Goal: Task Accomplishment & Management: Contribute content

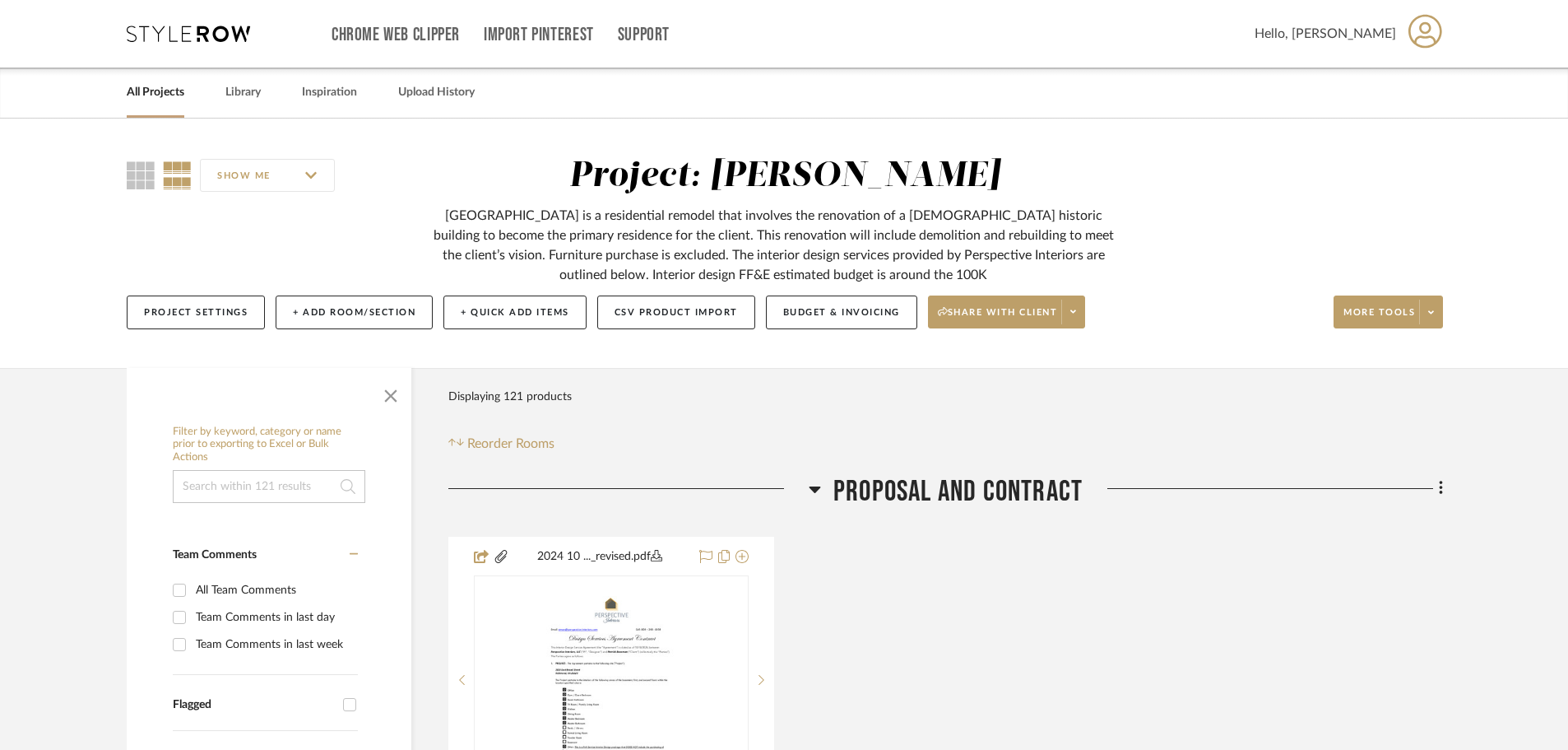
click at [166, 87] on link "All Projects" at bounding box center [155, 92] width 58 height 22
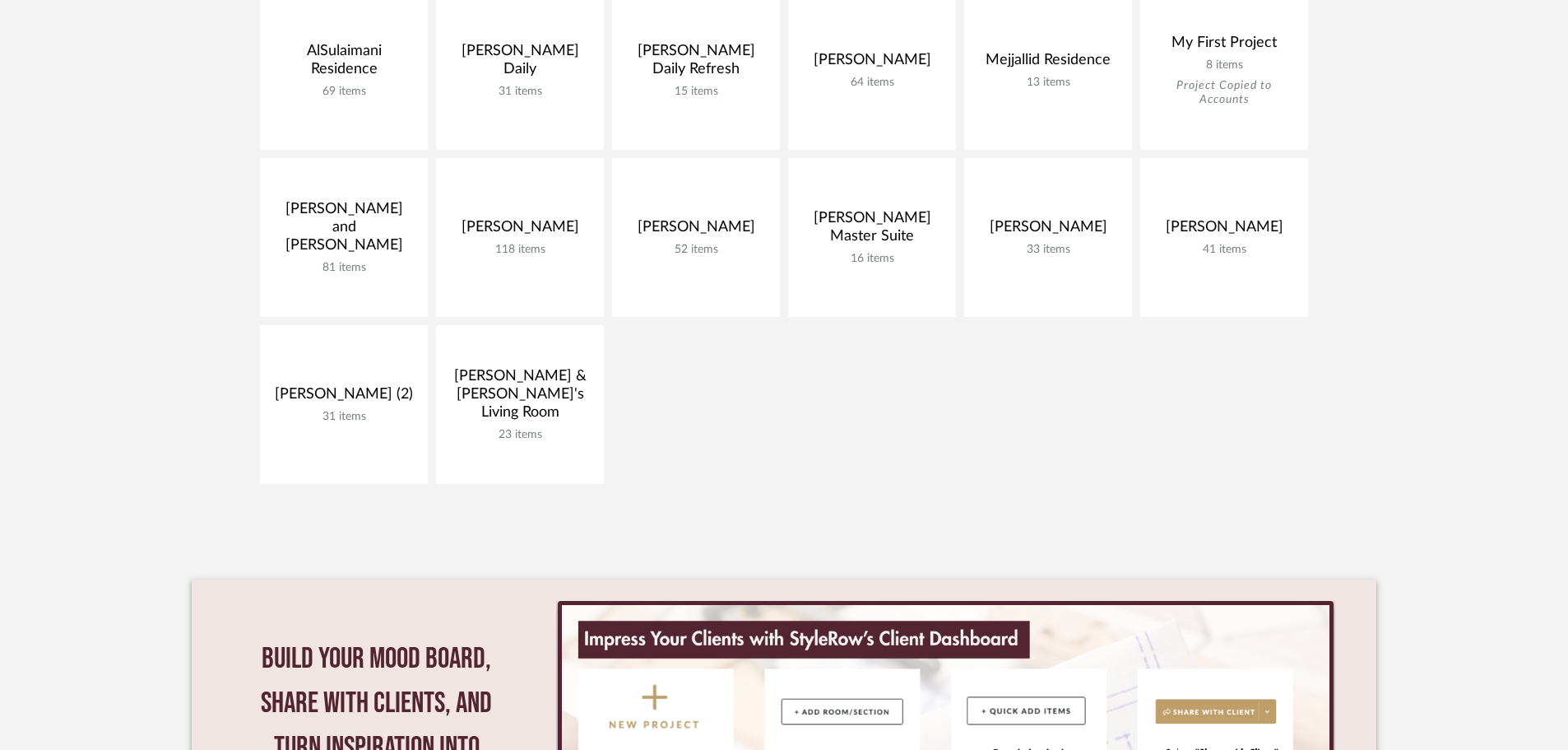
scroll to position [411, 0]
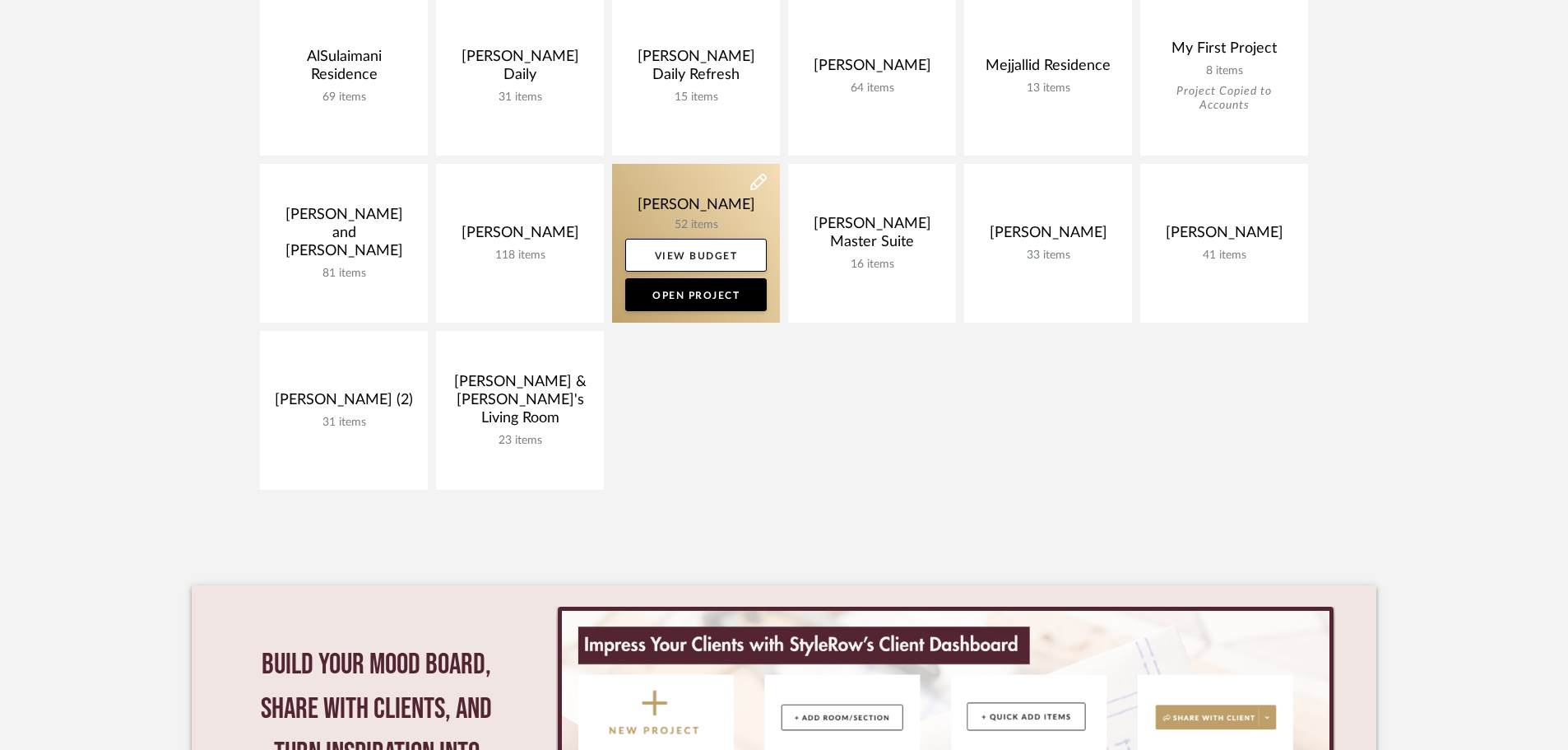
click at [701, 214] on link at bounding box center [696, 243] width 168 height 159
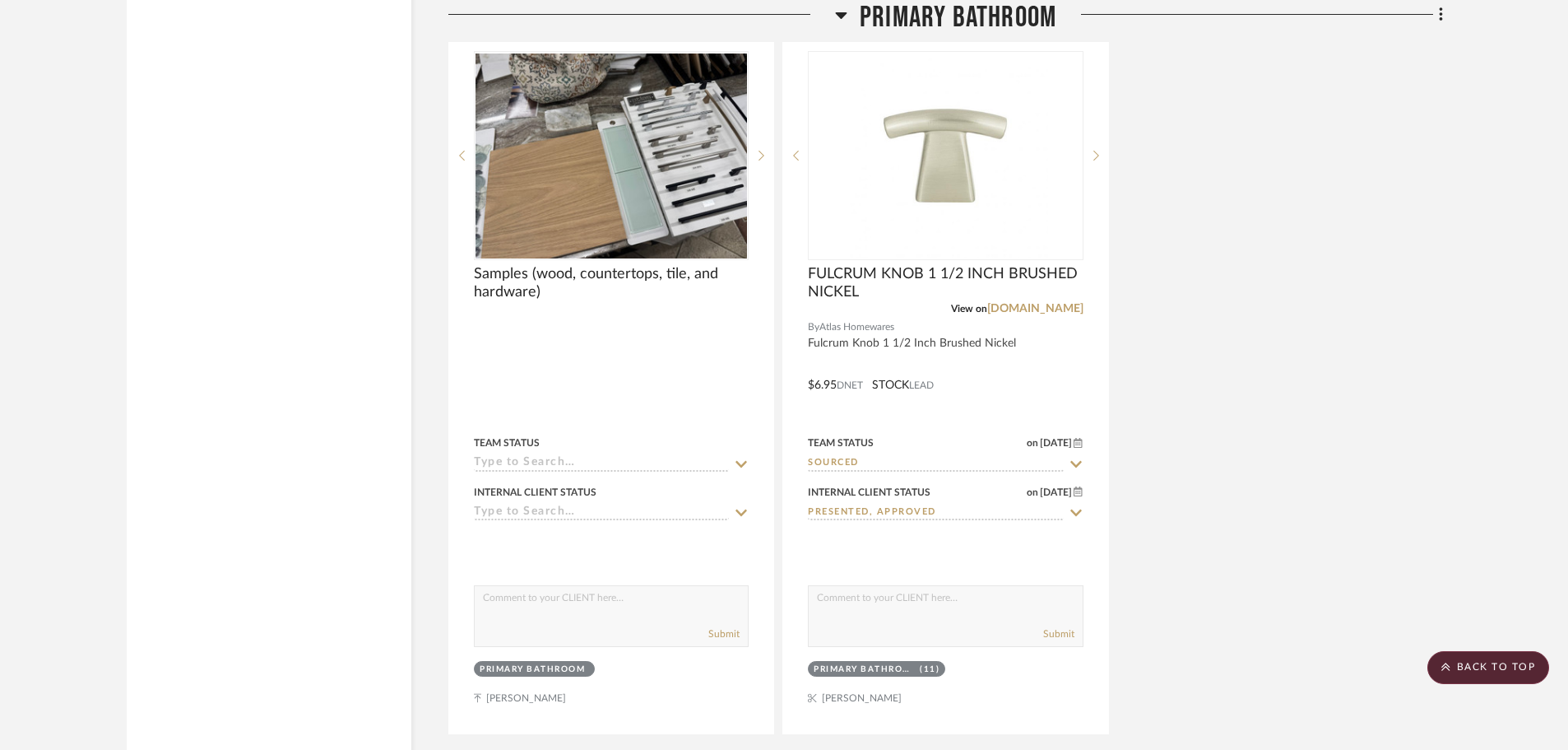
scroll to position [5348, 0]
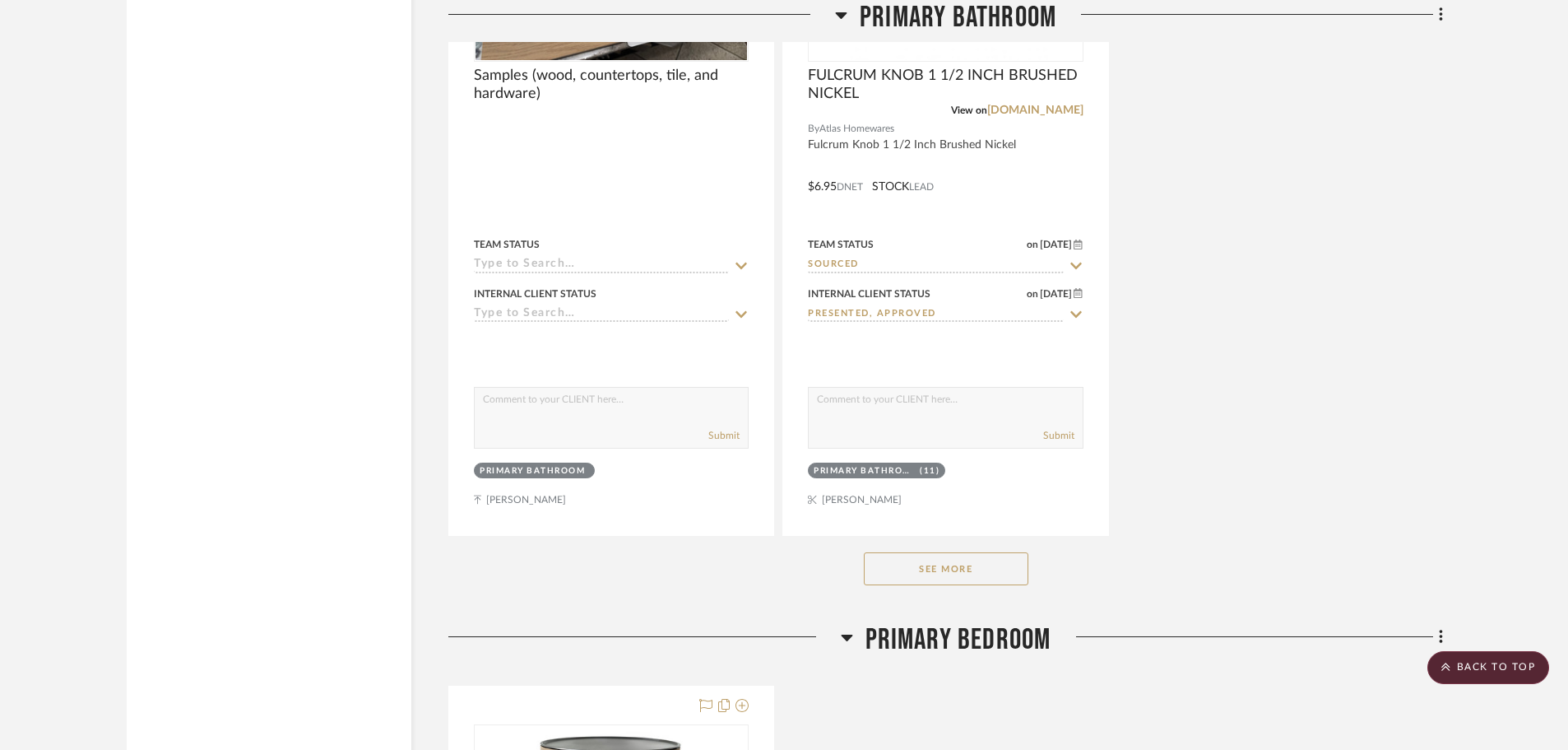
click at [956, 567] on button "See More" at bounding box center [946, 569] width 164 height 33
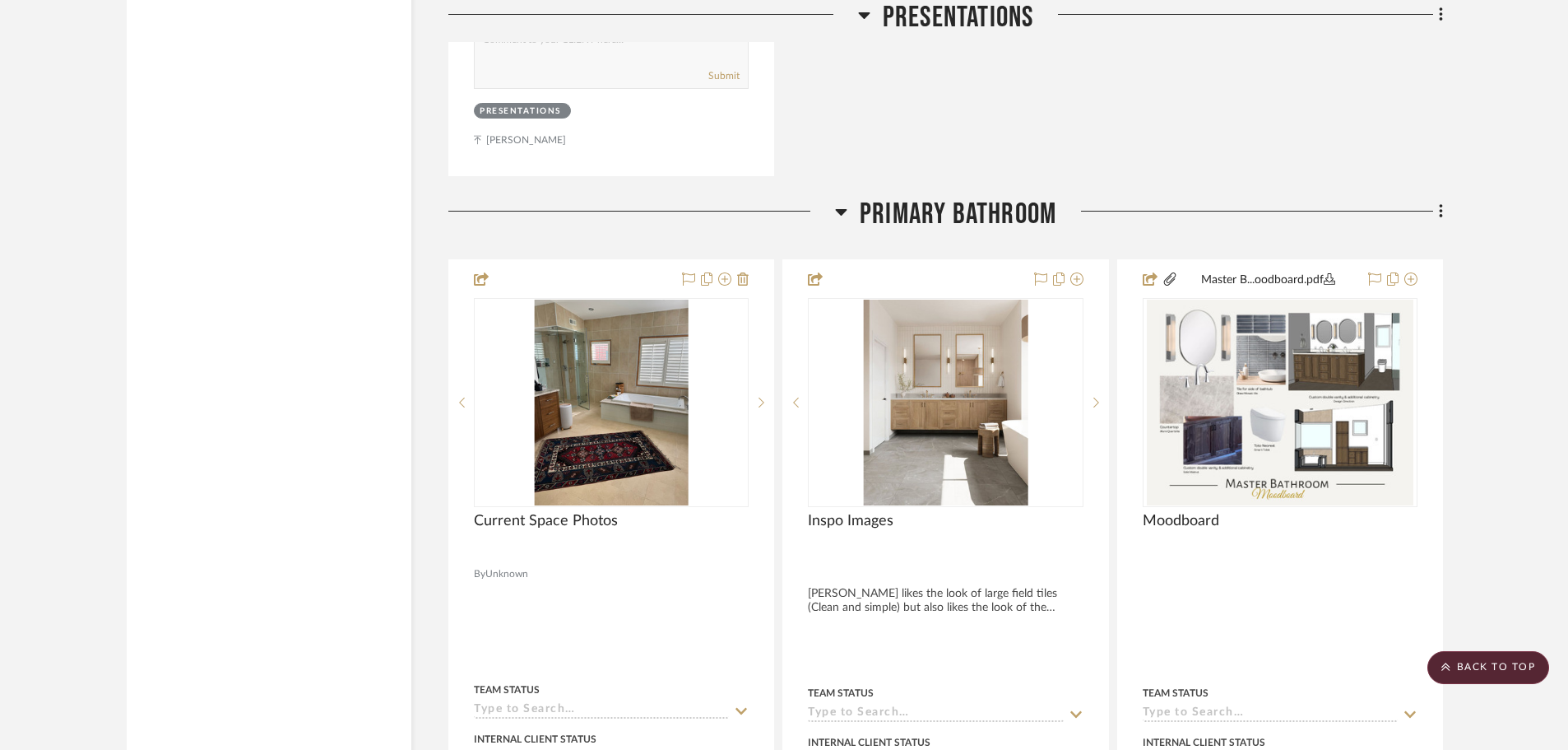
scroll to position [3456, 0]
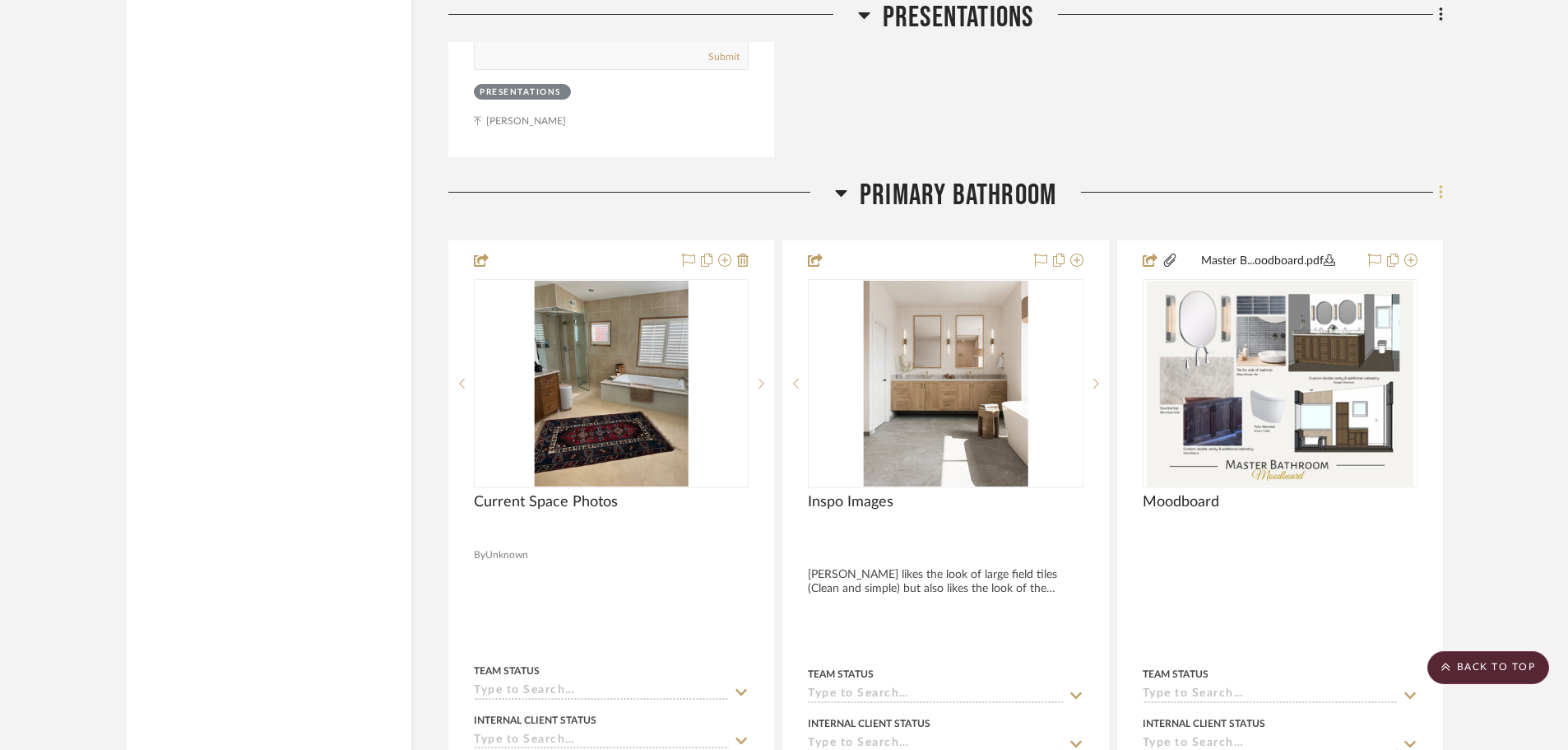
click at [1434, 199] on fa-icon at bounding box center [1438, 194] width 11 height 27
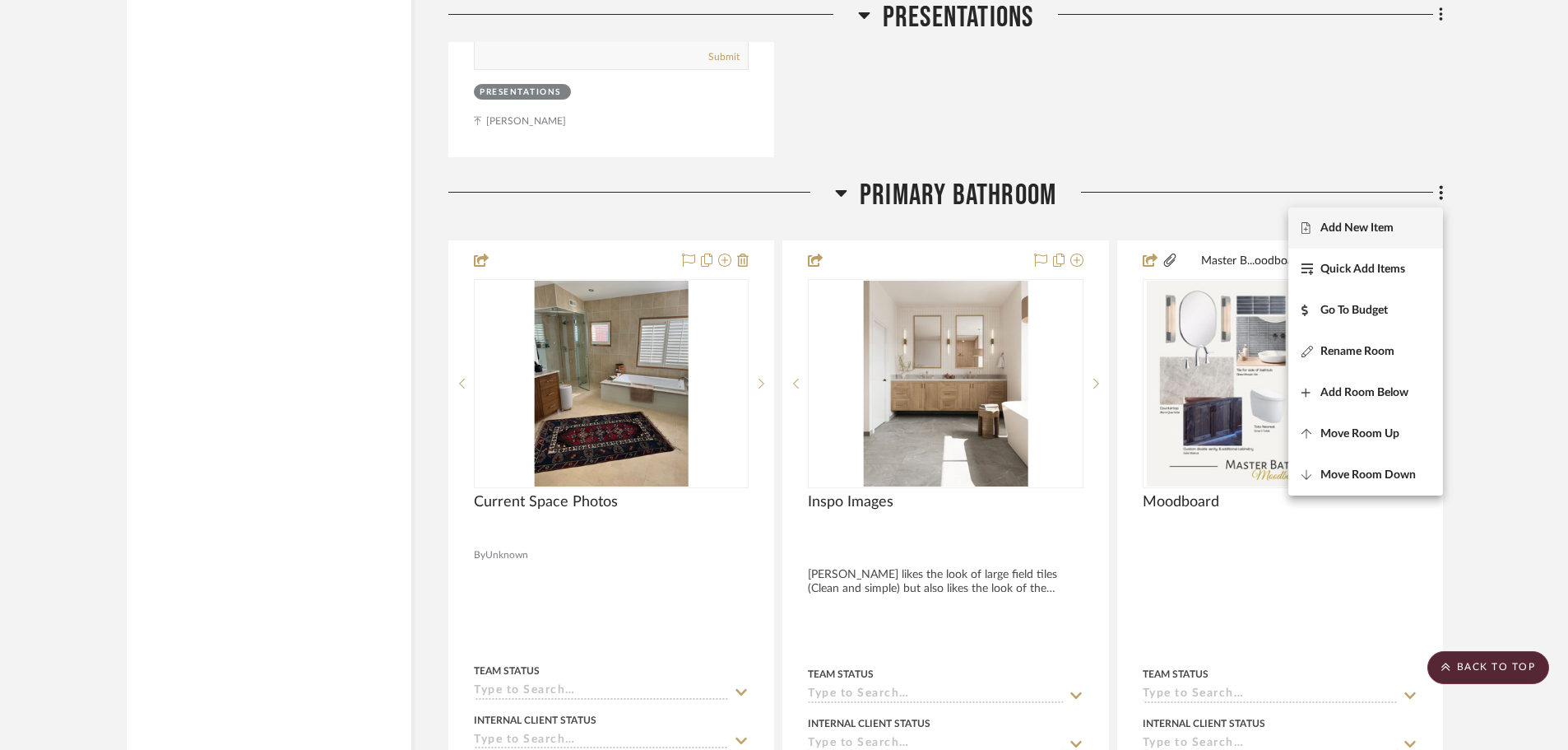
click at [1410, 221] on span "Add New Item" at bounding box center [1365, 228] width 128 height 14
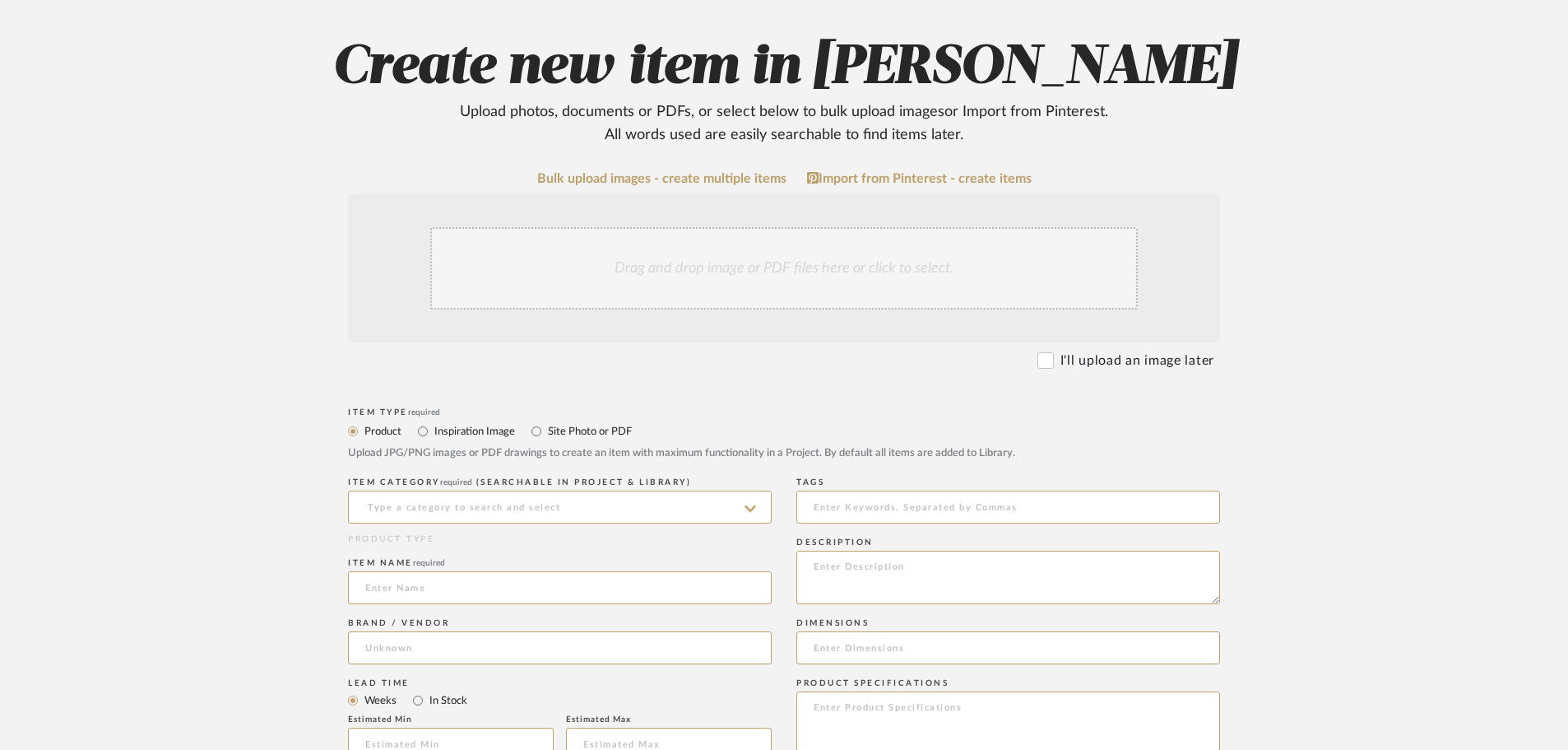
scroll to position [247, 0]
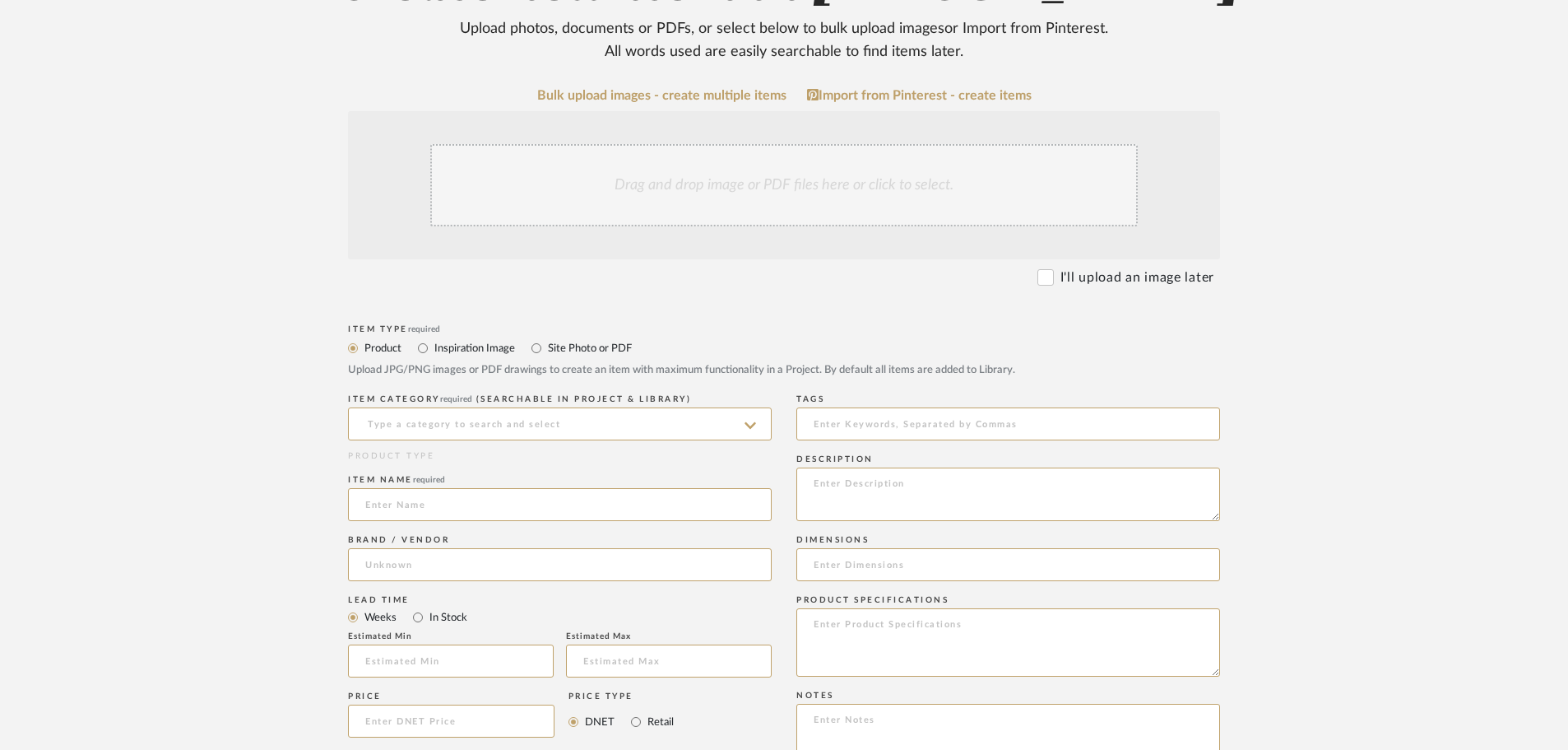
click at [572, 442] on div "ITEM CATEGORY required (Searchable in Project & Library)" at bounding box center [560, 420] width 424 height 60
click at [565, 420] on input at bounding box center [560, 424] width 424 height 33
type input "Drawings"
click at [505, 510] on input at bounding box center [560, 504] width 424 height 33
click at [510, 431] on input at bounding box center [560, 424] width 424 height 33
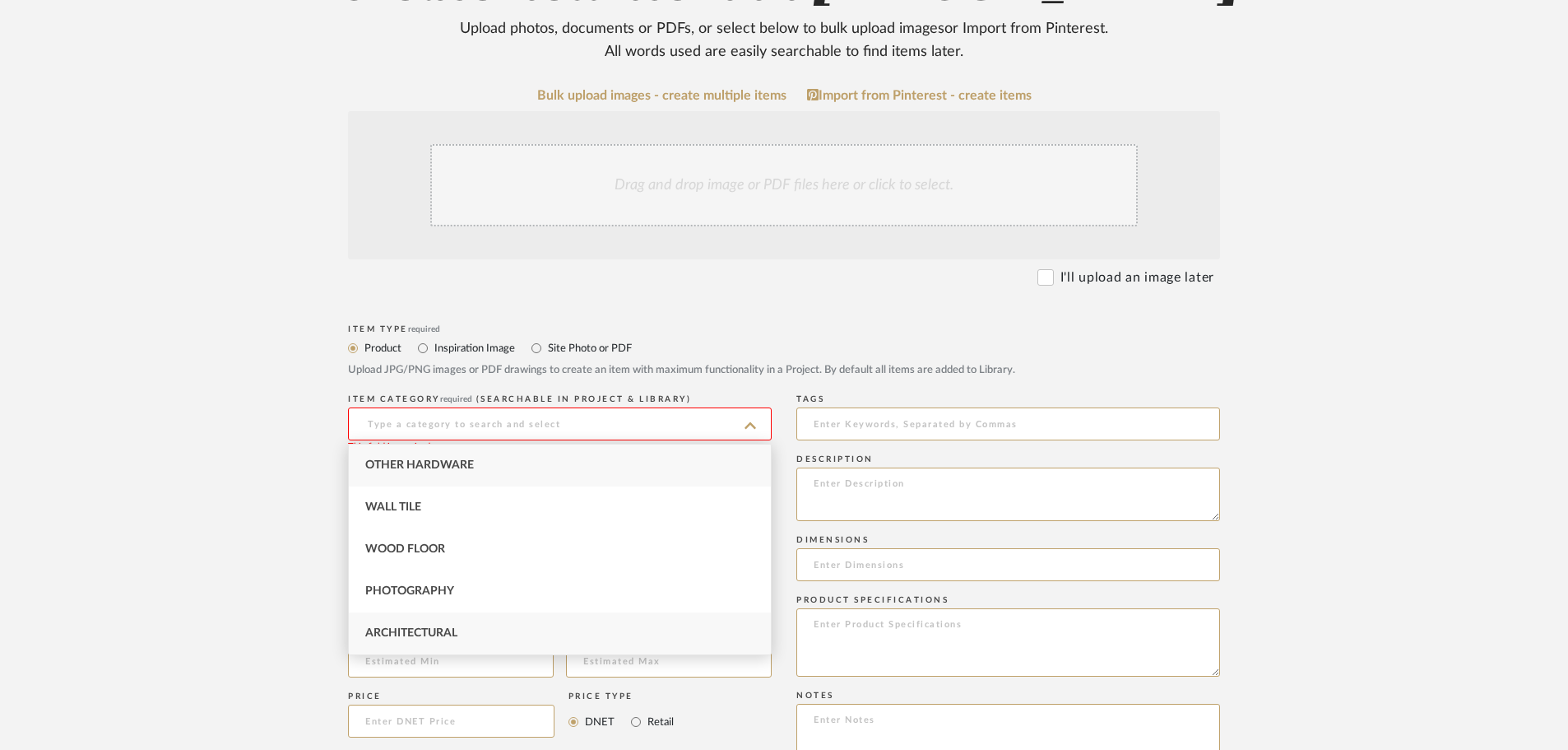
click at [476, 625] on div "Architectural" at bounding box center [559, 632] width 422 height 42
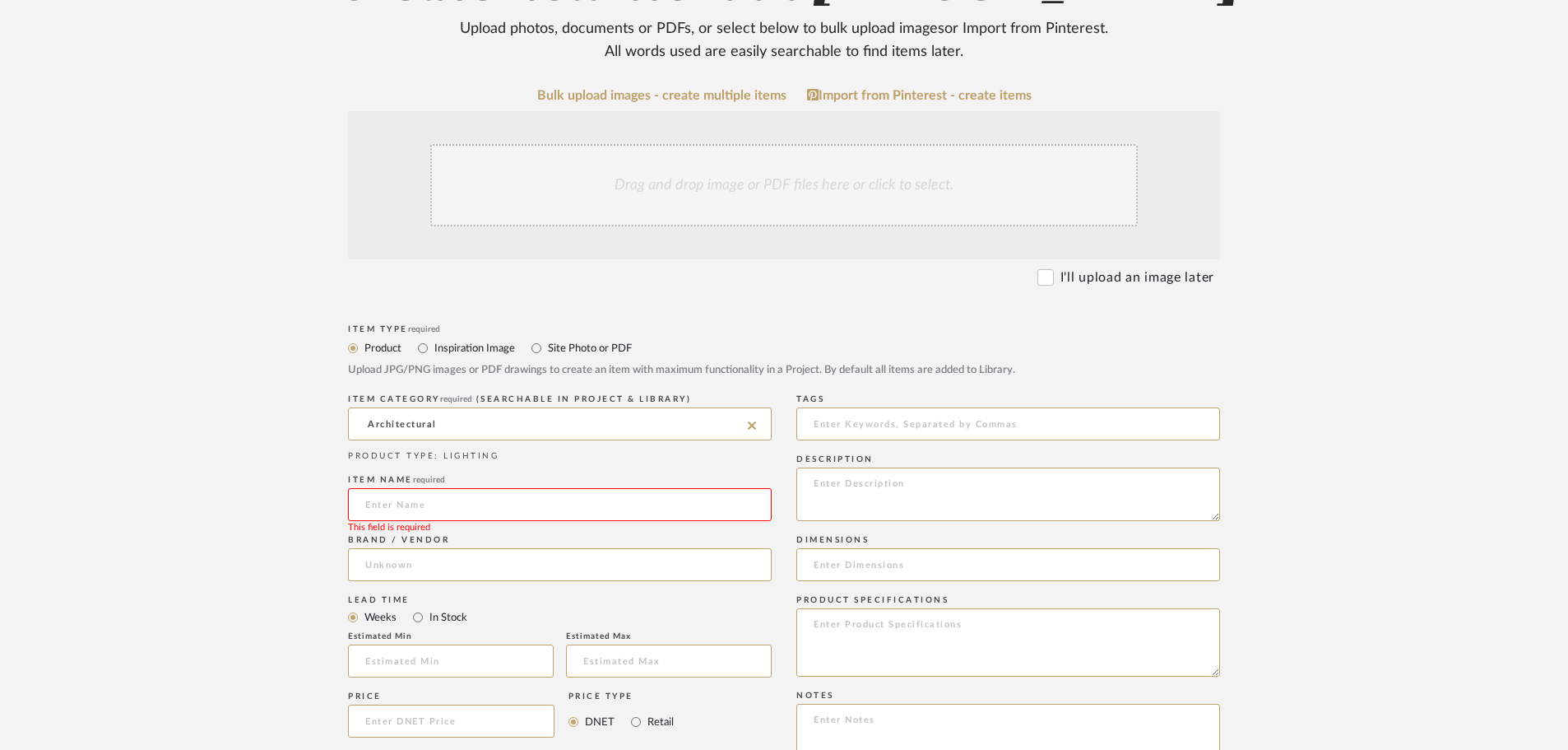
click at [454, 501] on input at bounding box center [560, 504] width 424 height 33
click at [432, 499] on input at bounding box center [560, 504] width 424 height 33
click at [747, 431] on icon at bounding box center [750, 426] width 12 height 14
type input "d"
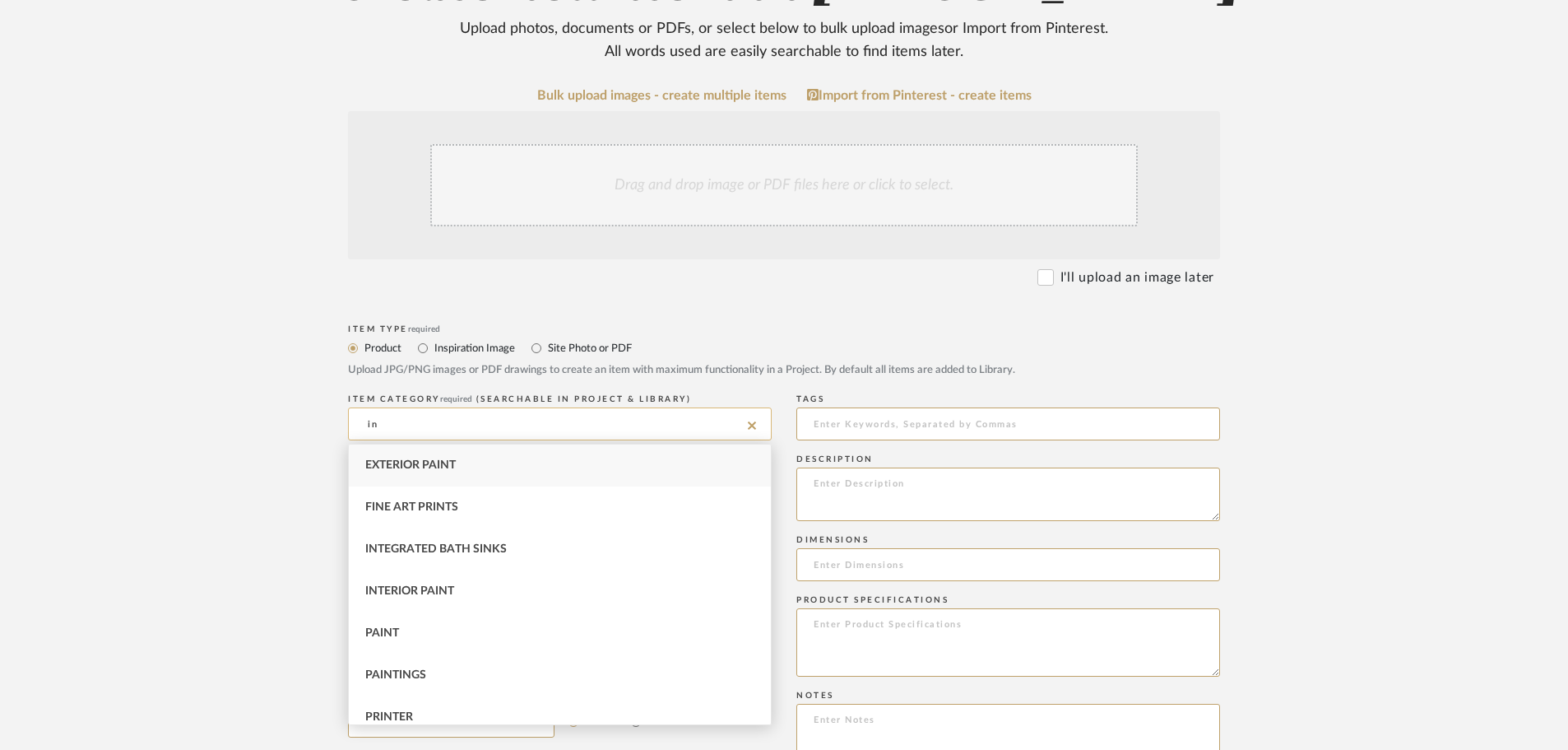
type input "i"
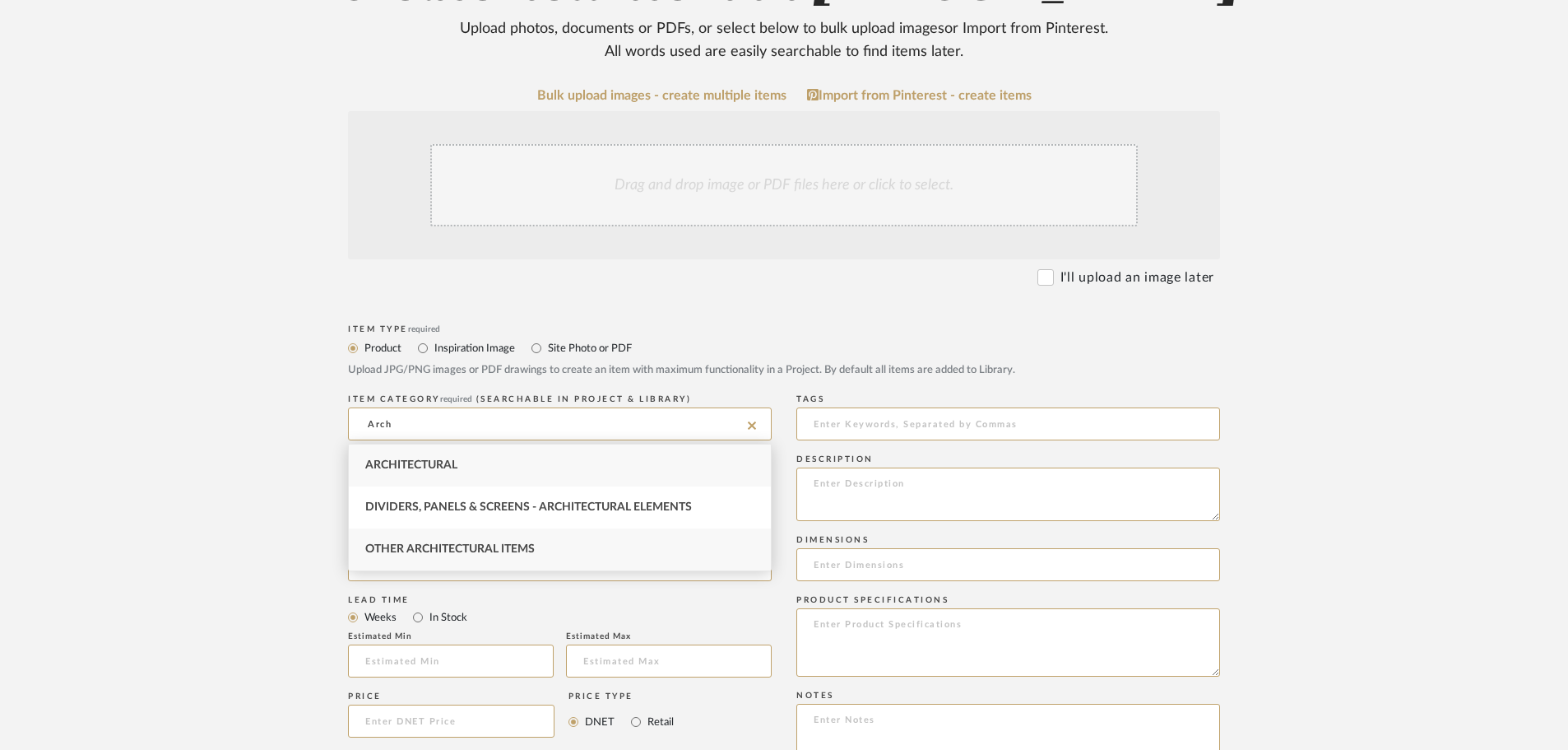
click at [527, 560] on div "Other Architectural Items" at bounding box center [559, 548] width 422 height 42
type input "Other Architectural Items"
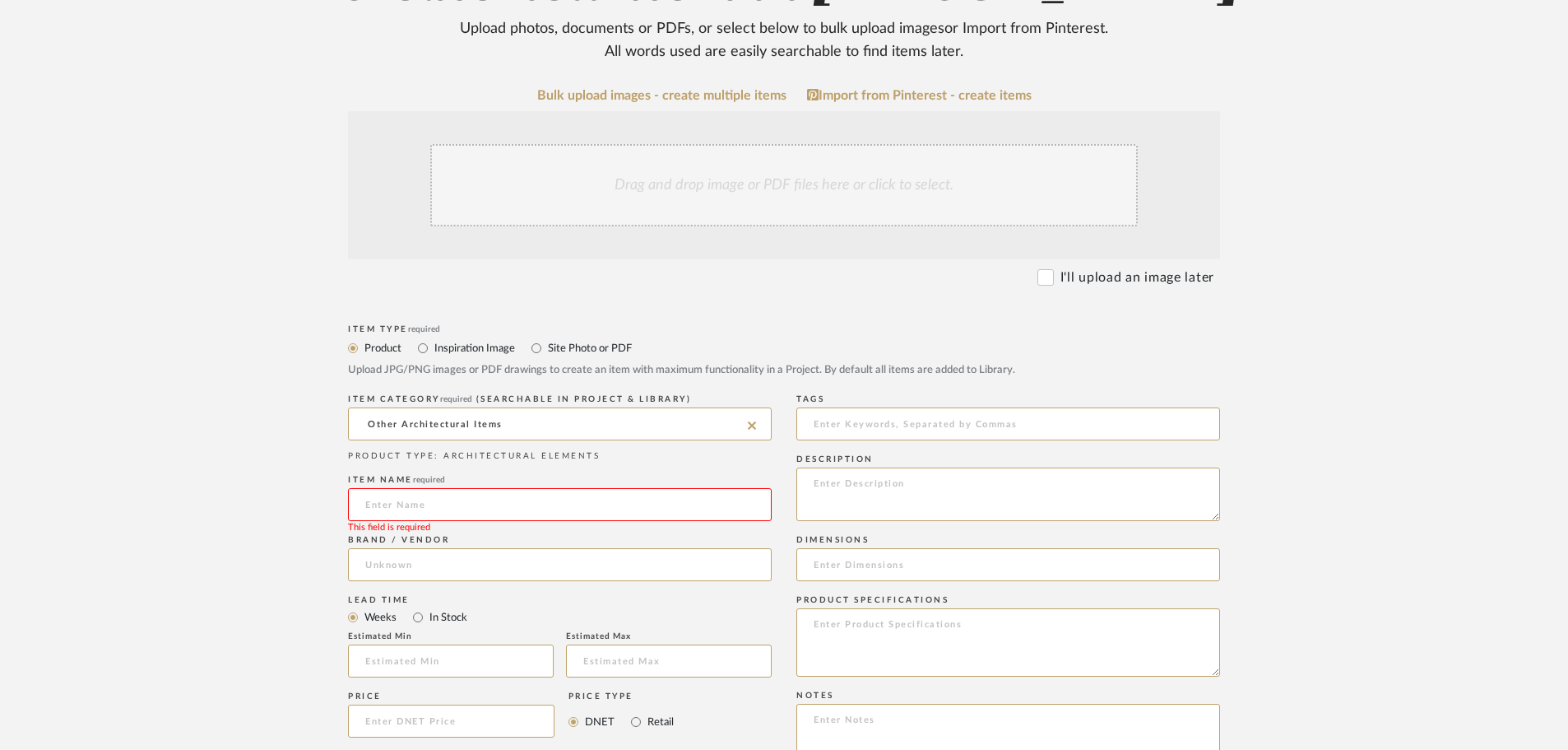
click at [496, 515] on input at bounding box center [560, 504] width 424 height 33
click at [361, 513] on input "Line Drawing for Mirrors and Light" at bounding box center [560, 504] width 424 height 33
type input "Vanity - Line Drawing for Mirrors and Light"
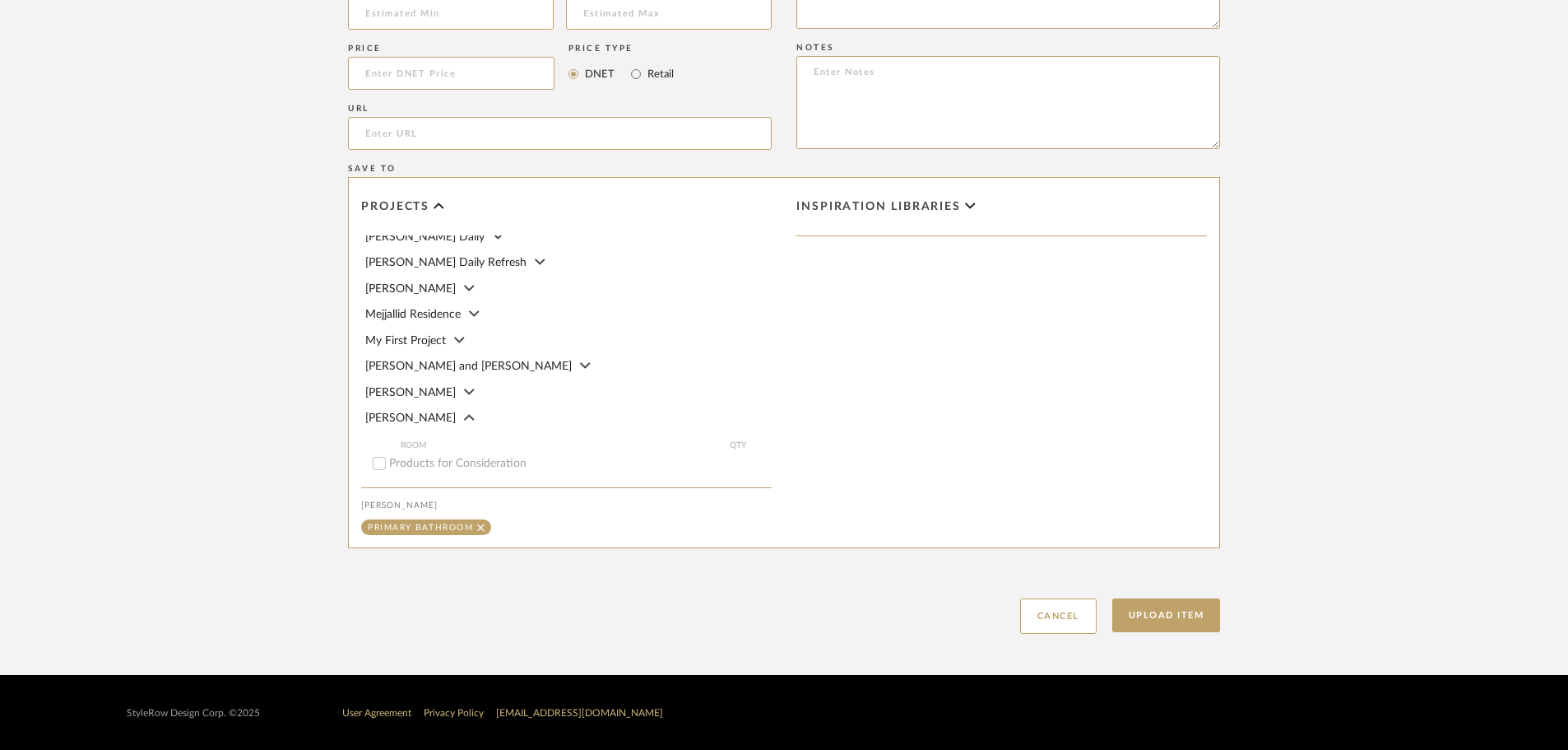
scroll to position [164, 0]
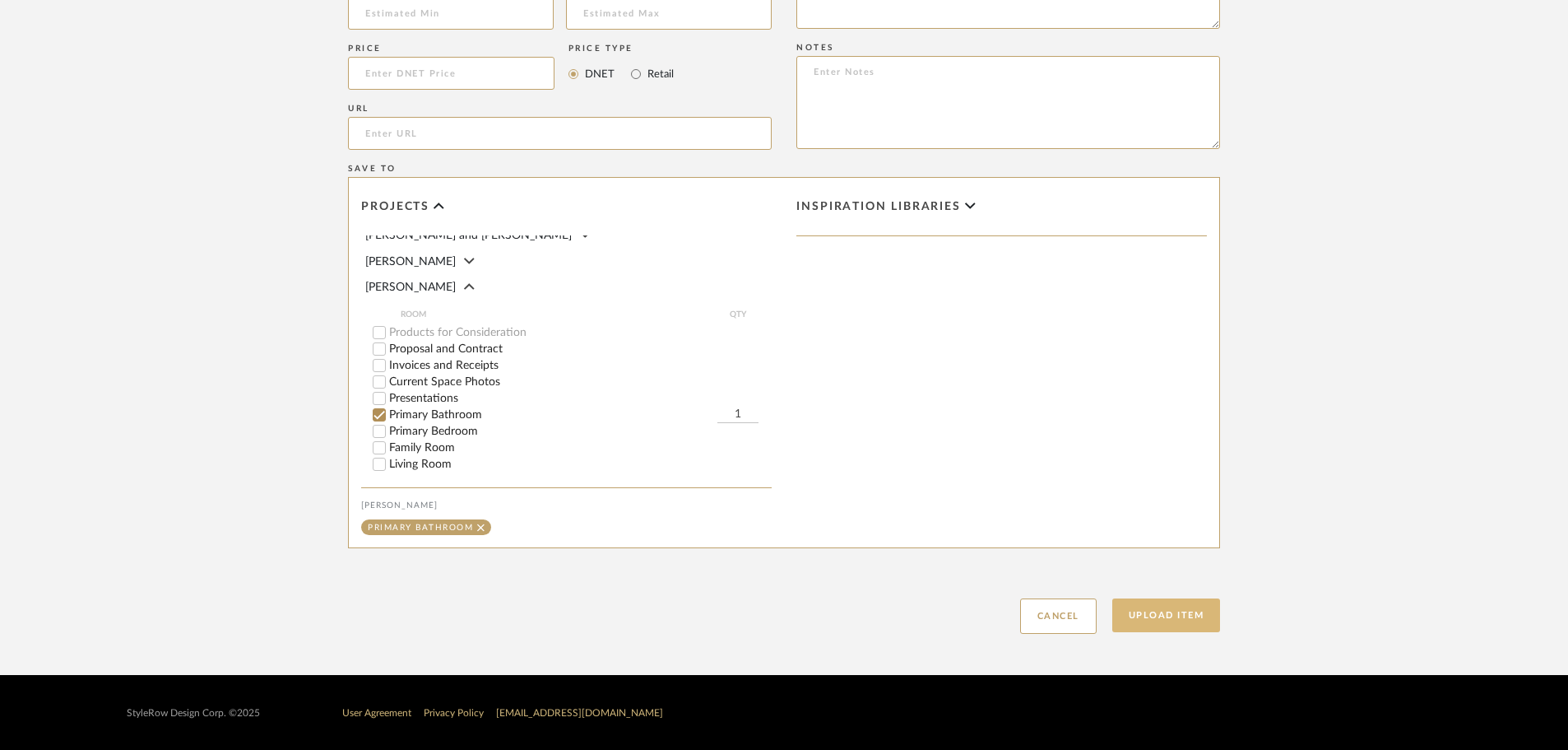
click at [1182, 624] on button "Upload Item" at bounding box center [1166, 615] width 109 height 34
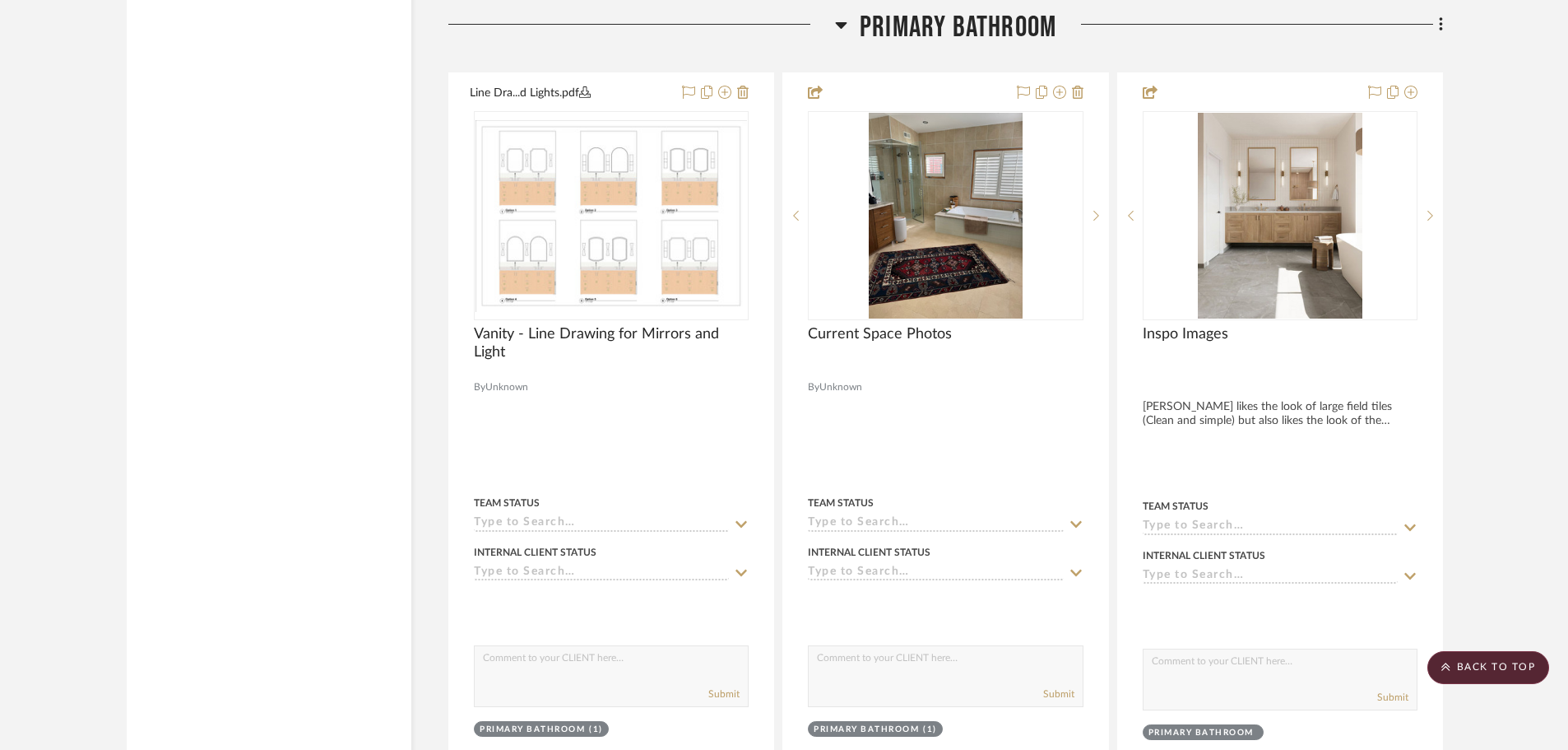
scroll to position [3630, 0]
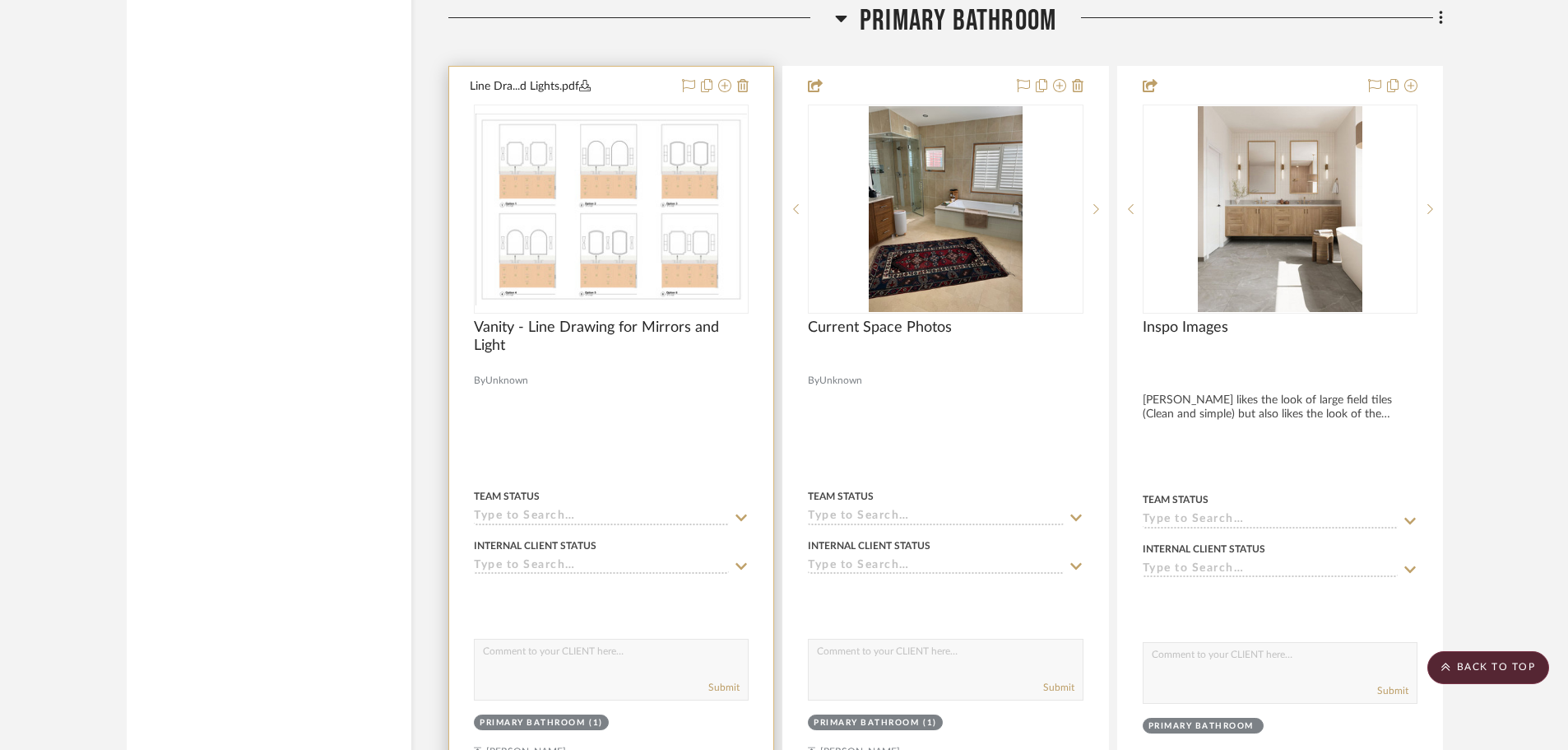
click at [601, 447] on div at bounding box center [611, 428] width 324 height 723
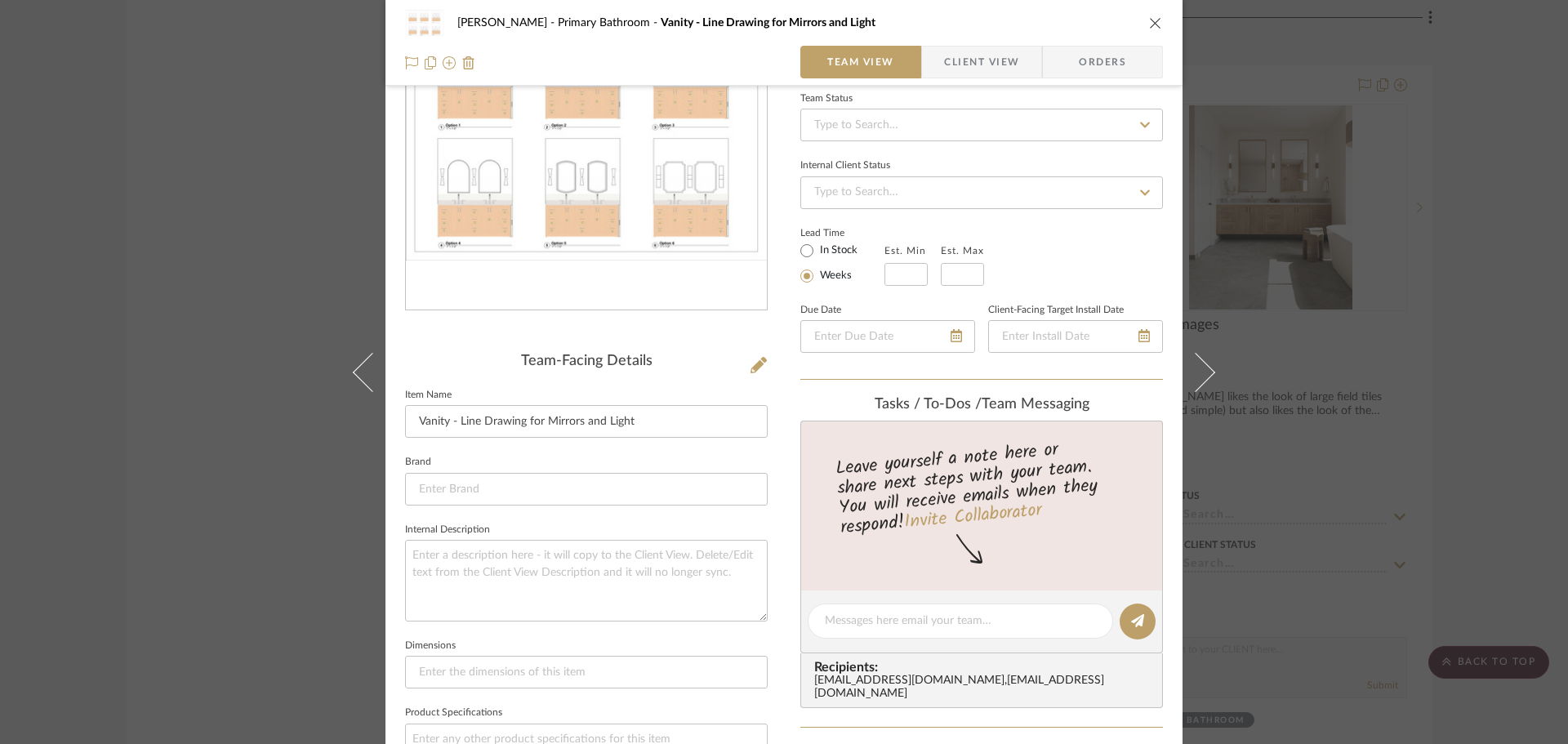
scroll to position [163, 0]
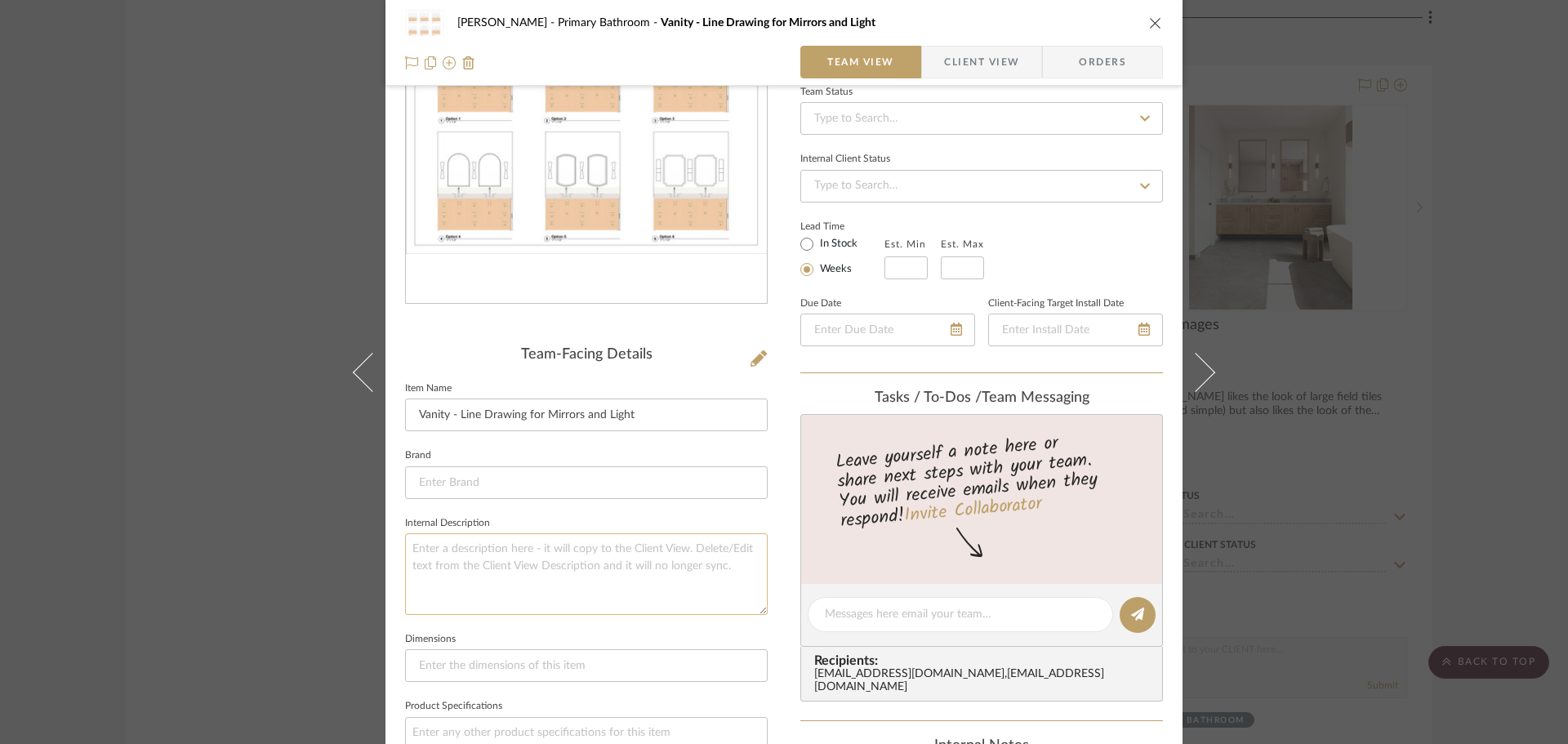
click at [595, 554] on textarea at bounding box center [586, 574] width 362 height 80
type textarea "Multiple Options for Mirror and Light design"
click at [787, 539] on div "[PERSON_NAME] Primary Bathroom Vanity - Line Drawing for Mirrors and Light Team…" at bounding box center [784, 600] width 797 height 1504
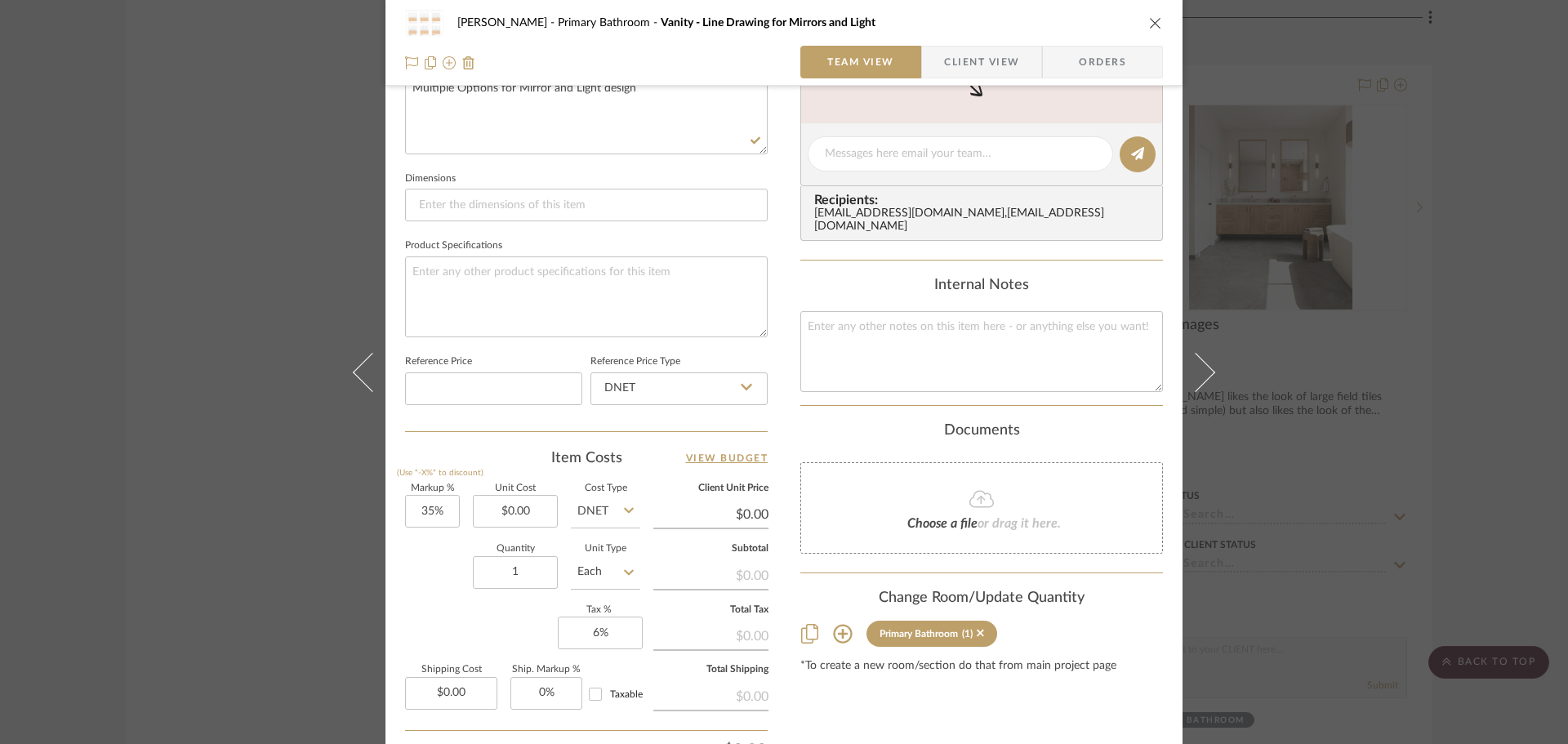
scroll to position [773, 0]
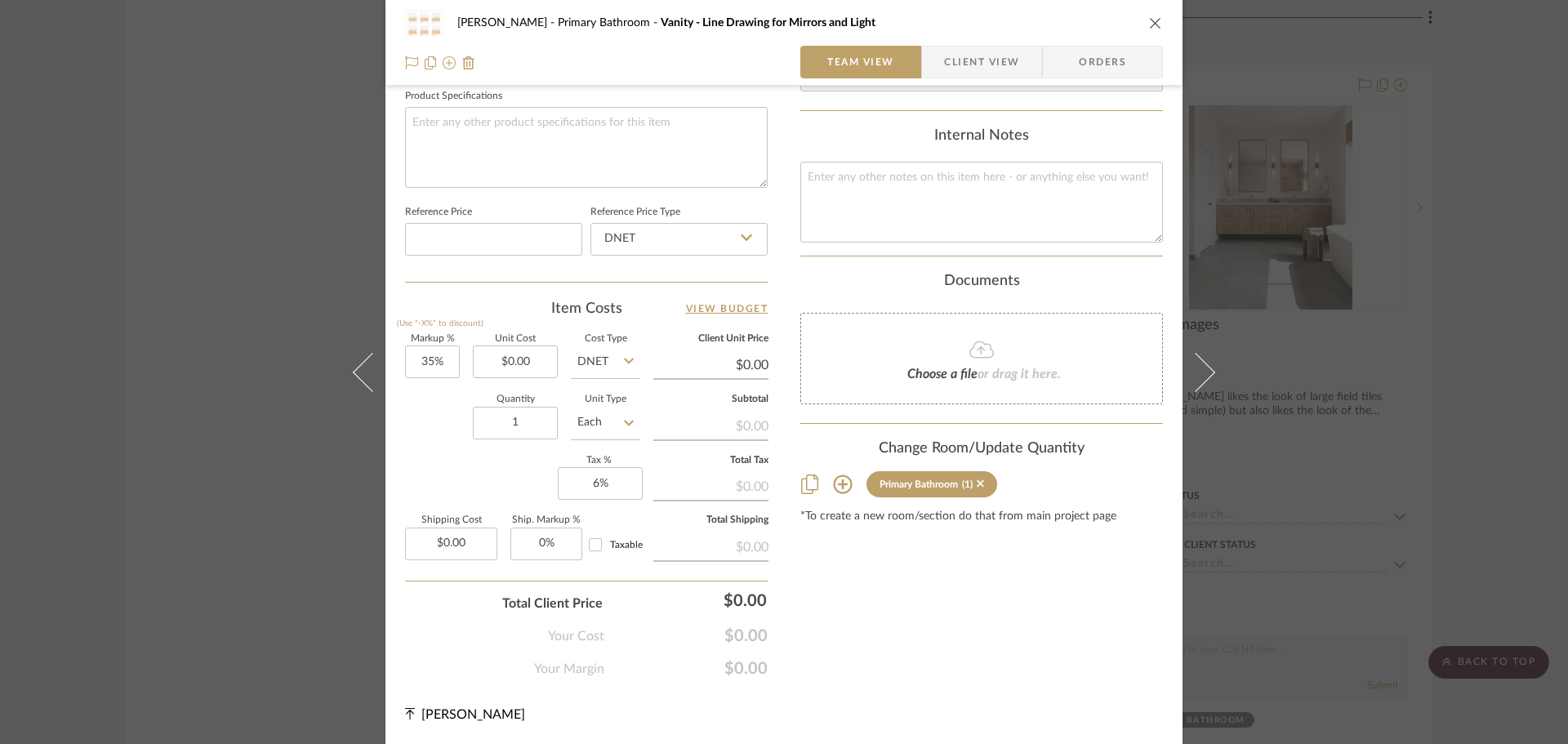
click at [1243, 560] on div "[PERSON_NAME] Primary Bathroom Vanity - Line Drawing for Mirrors and Light Team…" at bounding box center [784, 372] width 1568 height 744
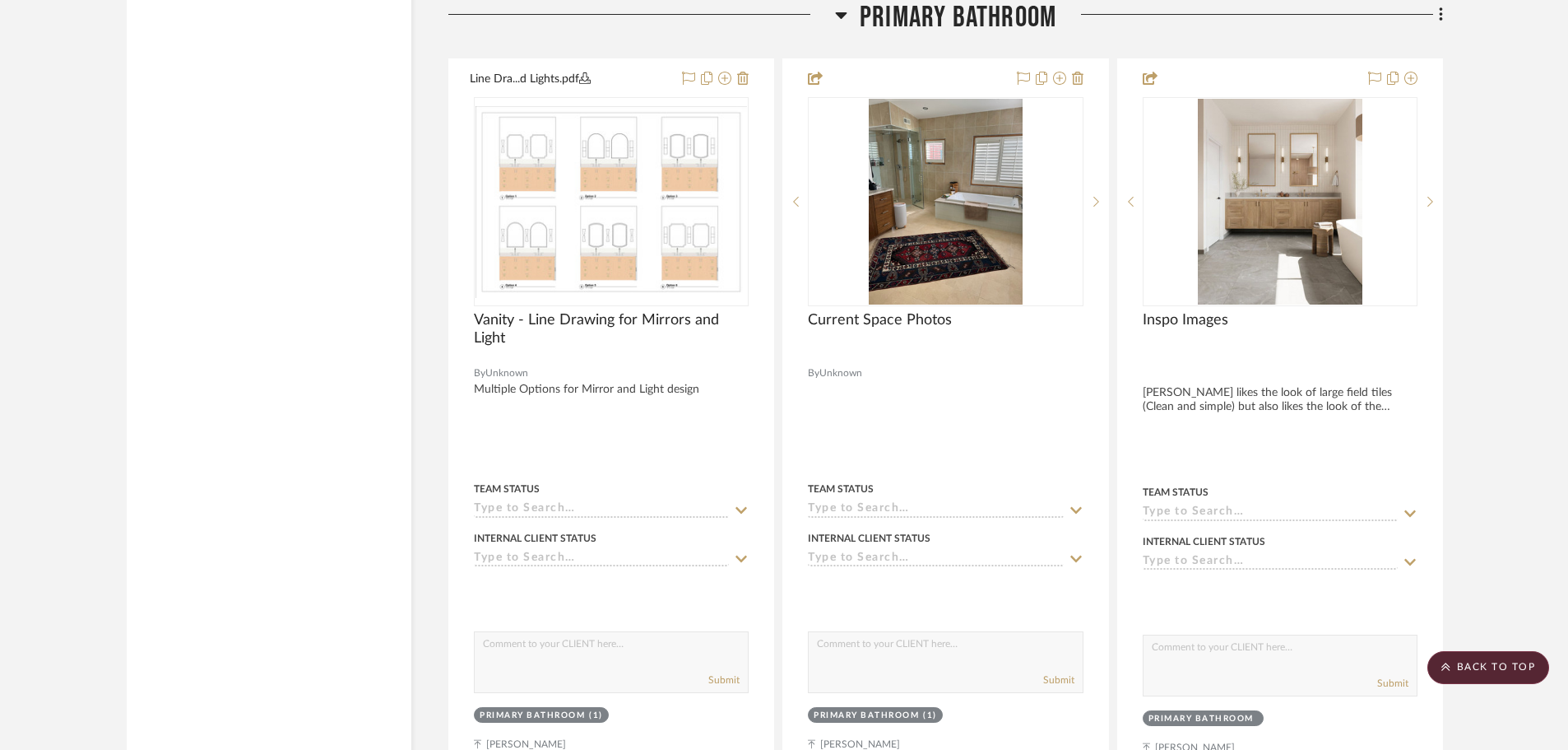
scroll to position [3630, 0]
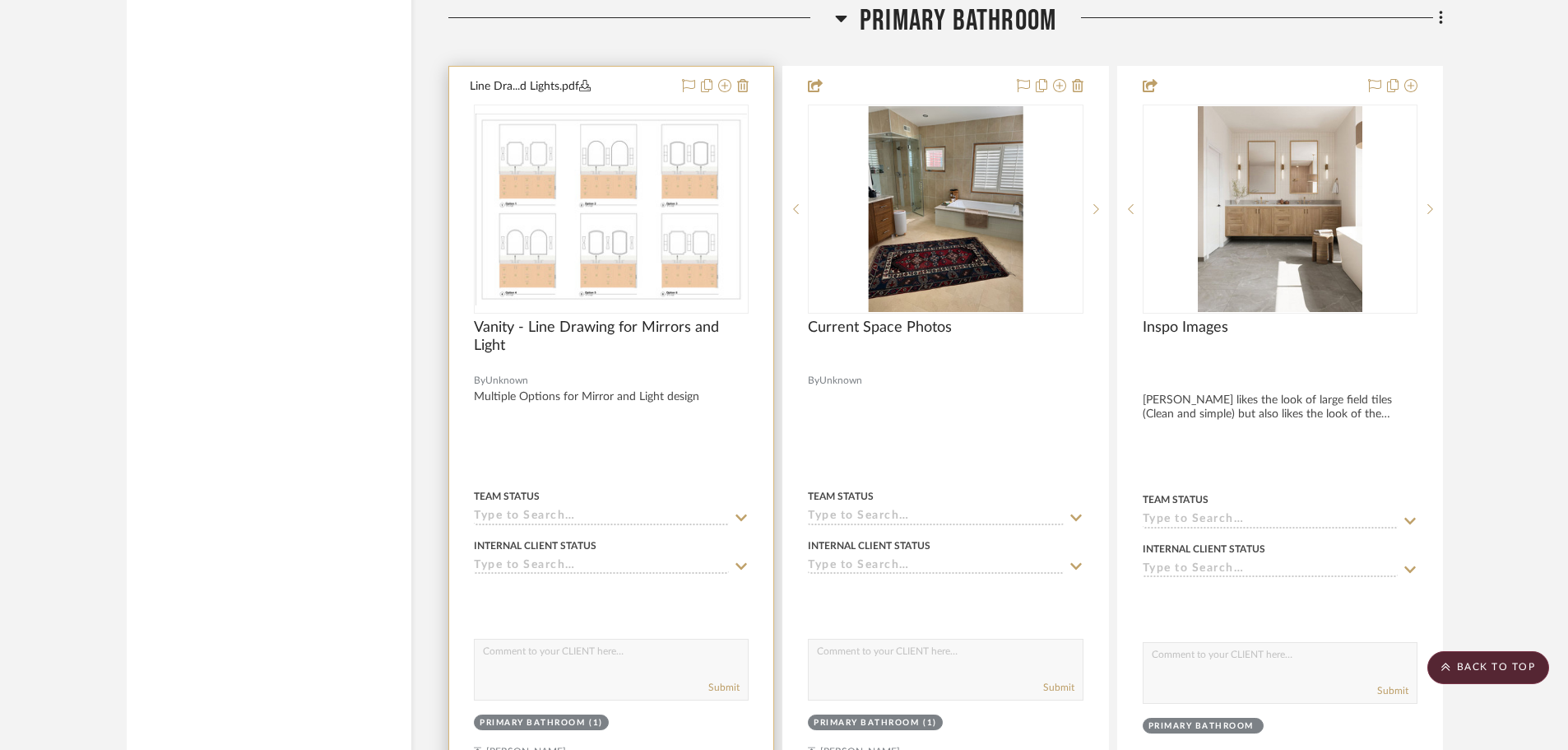
click at [762, 94] on div at bounding box center [611, 428] width 324 height 723
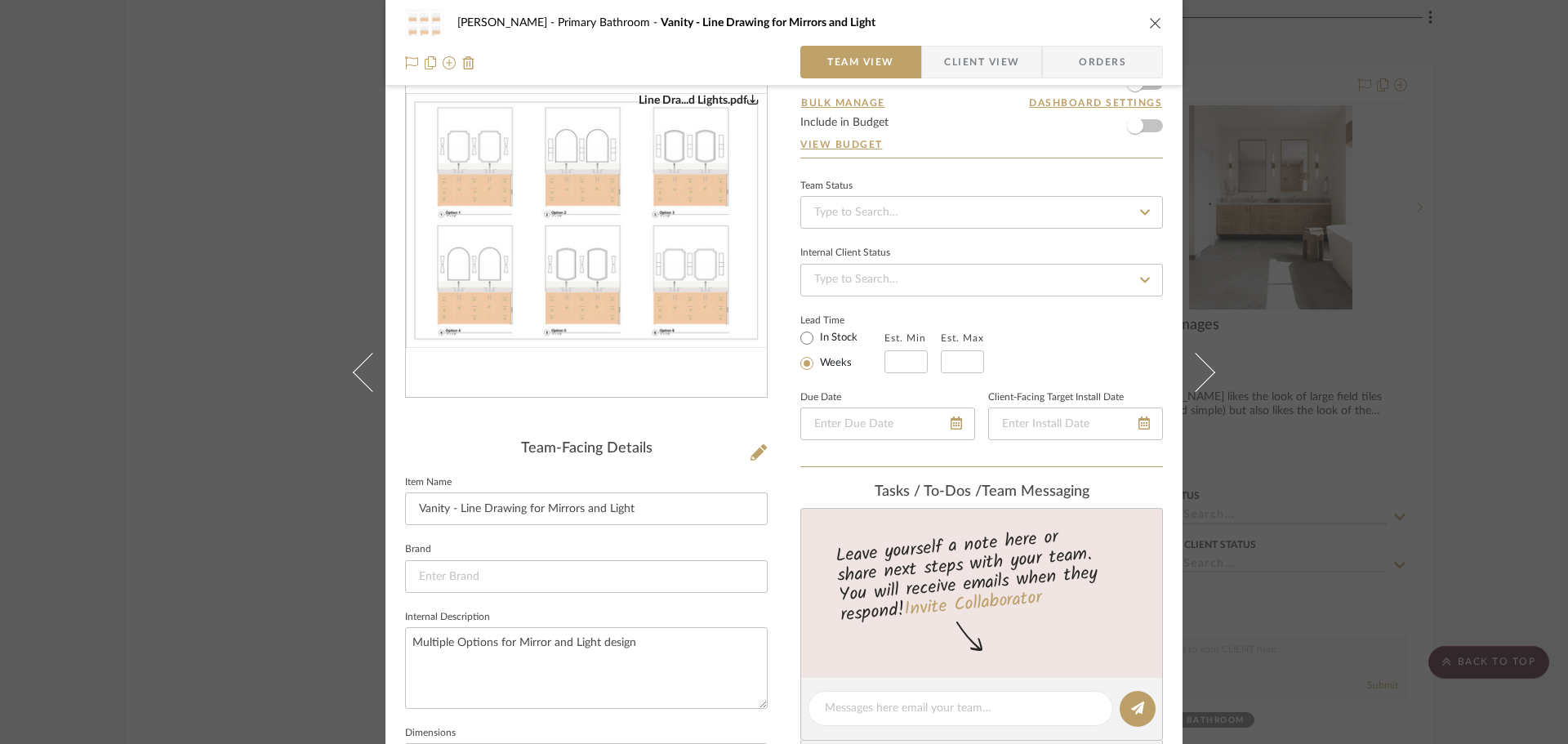
scroll to position [0, 0]
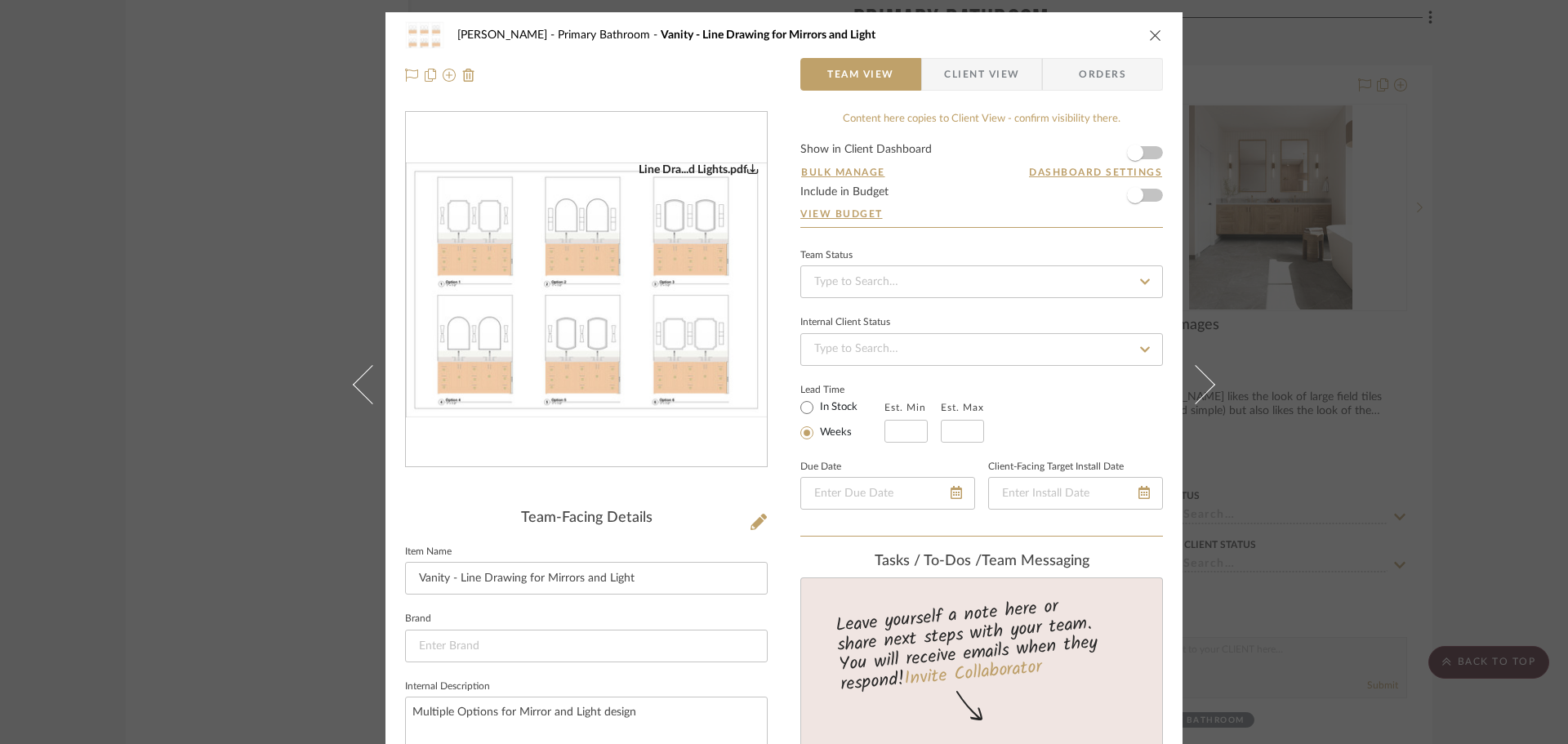
click at [1152, 36] on icon "close" at bounding box center [1155, 35] width 13 height 13
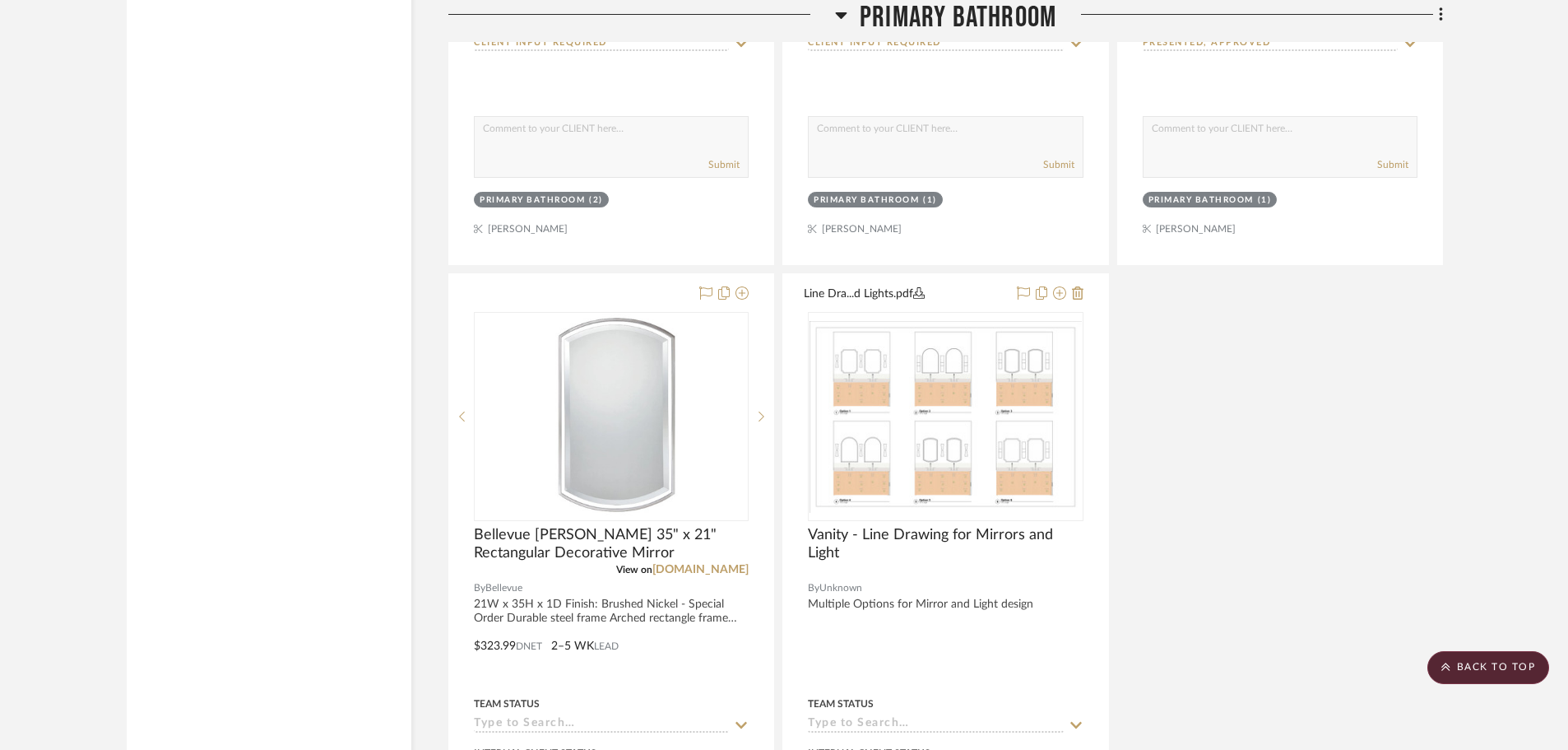
scroll to position [8349, 0]
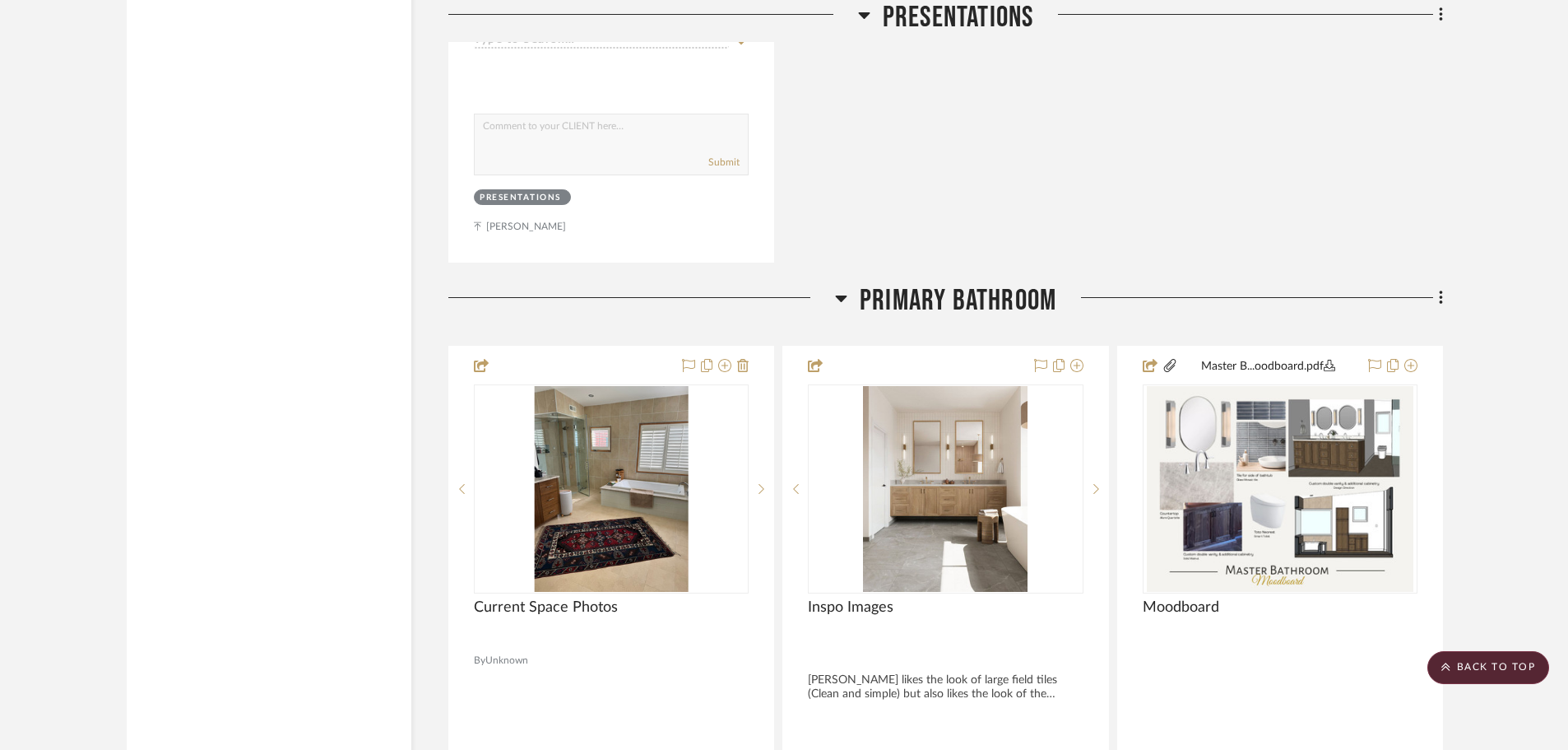
scroll to position [3330, 0]
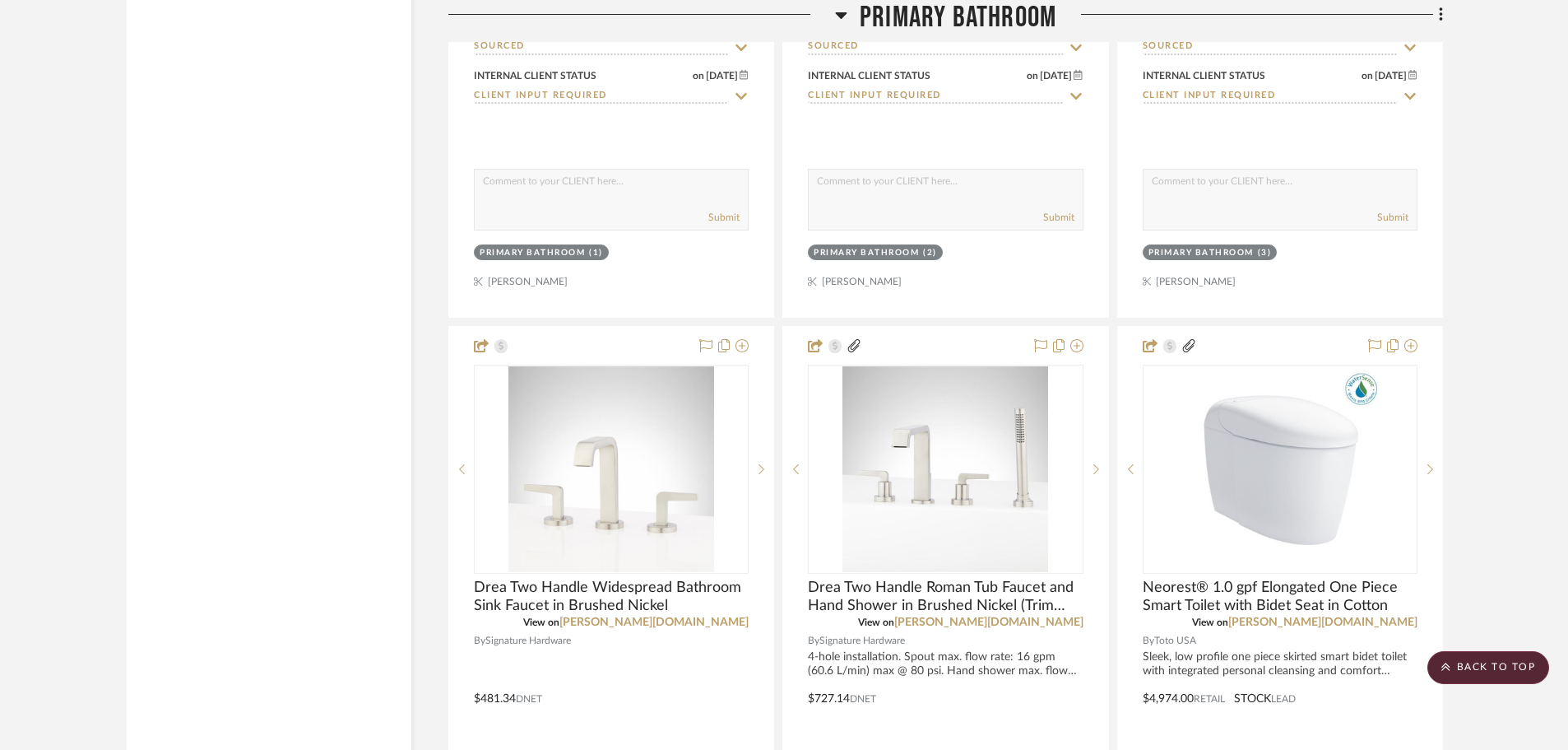
drag, startPoint x: 309, startPoint y: 347, endPoint x: 285, endPoint y: 590, distance: 244.2
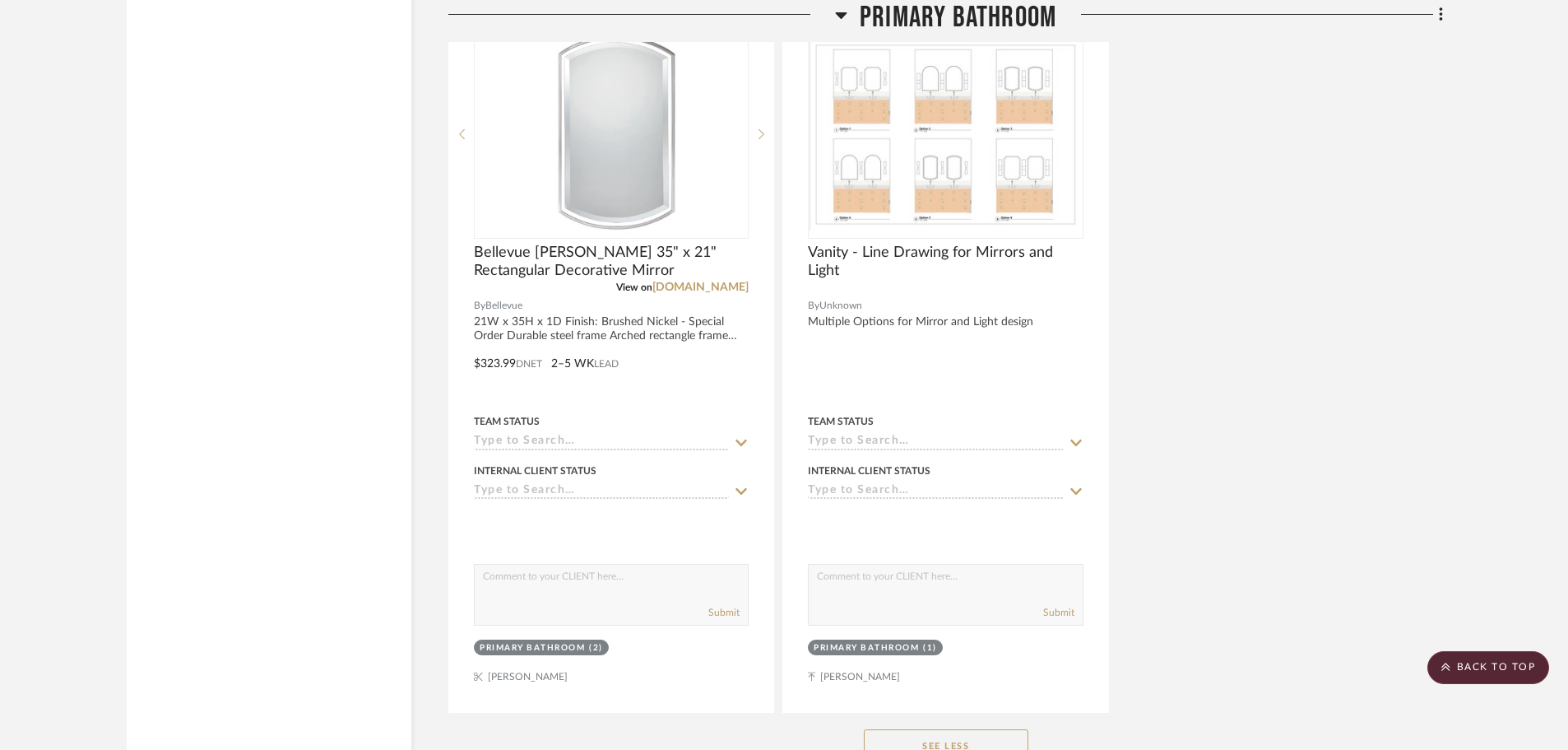
scroll to position [8736, 0]
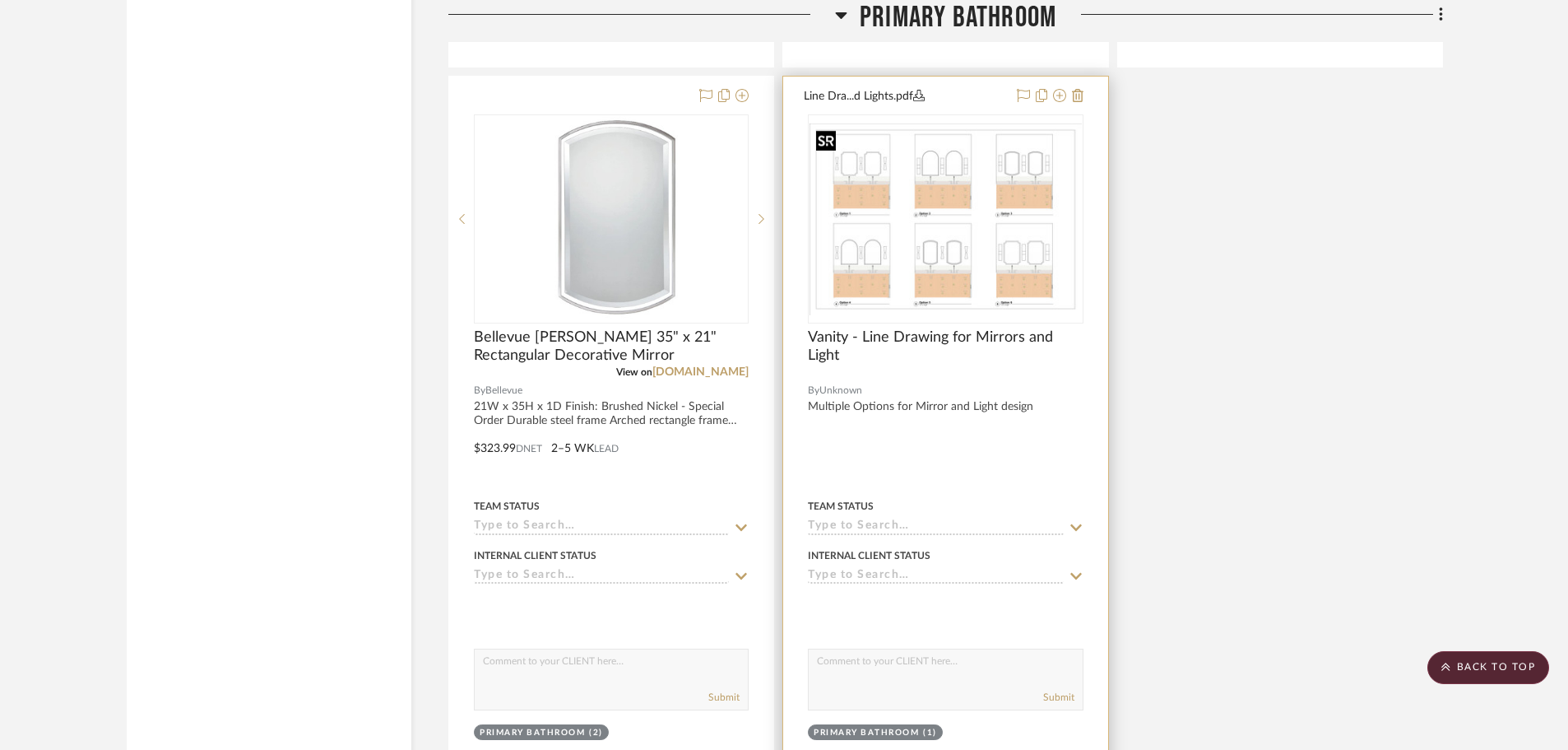
click at [956, 231] on img "0" at bounding box center [945, 219] width 271 height 192
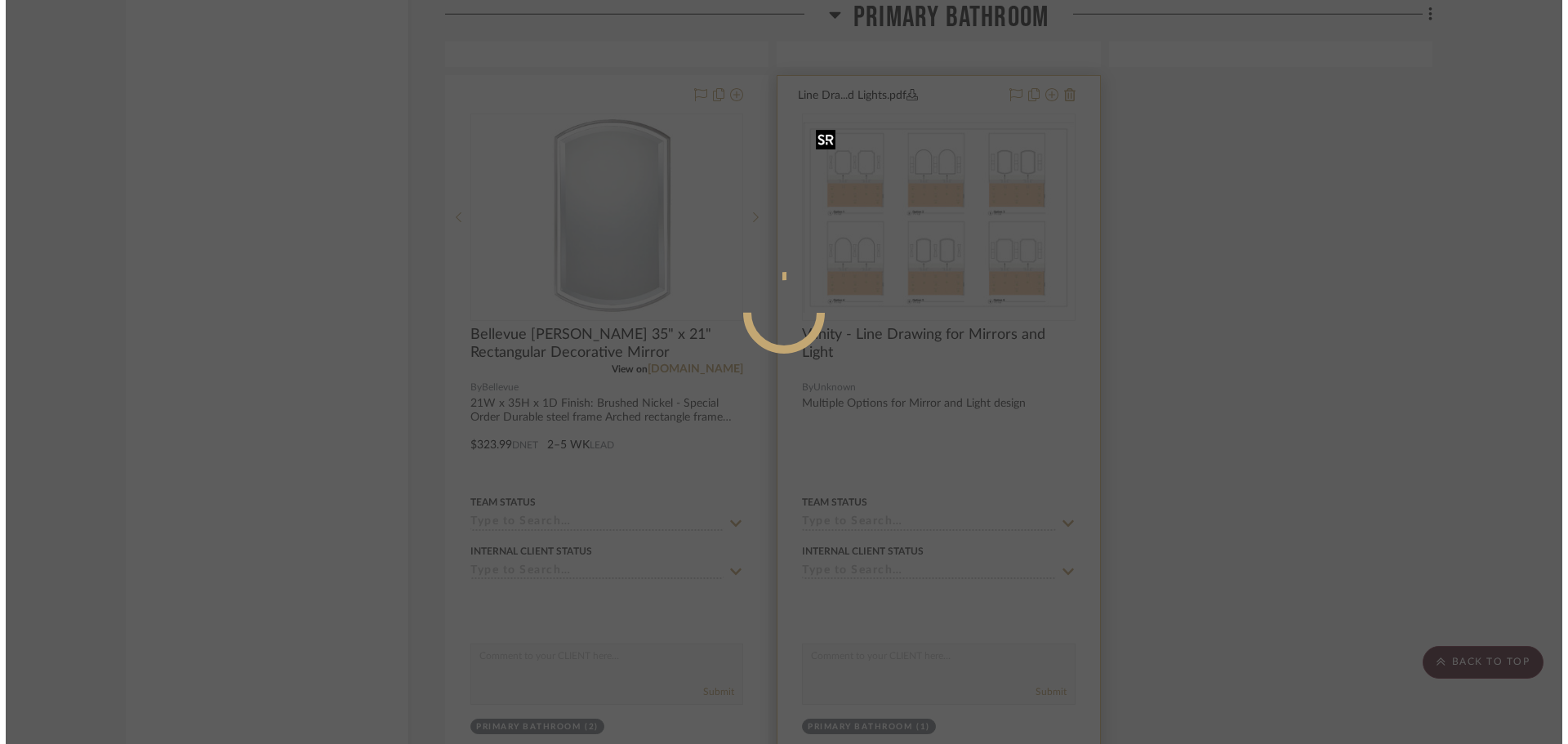
scroll to position [0, 0]
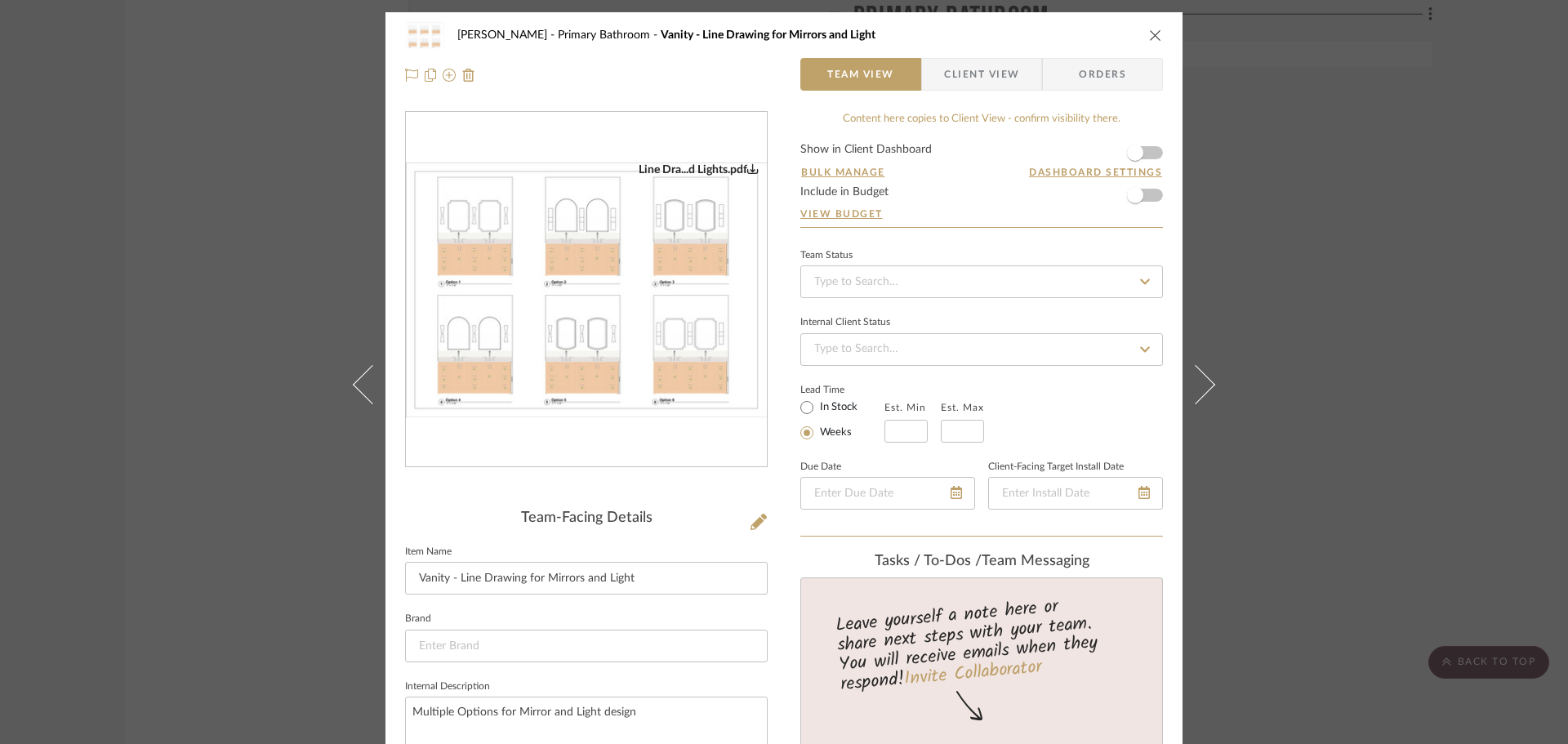
click at [618, 302] on img "0" at bounding box center [586, 290] width 361 height 255
click at [1364, 199] on div "[PERSON_NAME] Primary Bathroom Vanity - Line Drawing for Mirrors and Light Team…" at bounding box center [784, 372] width 1568 height 744
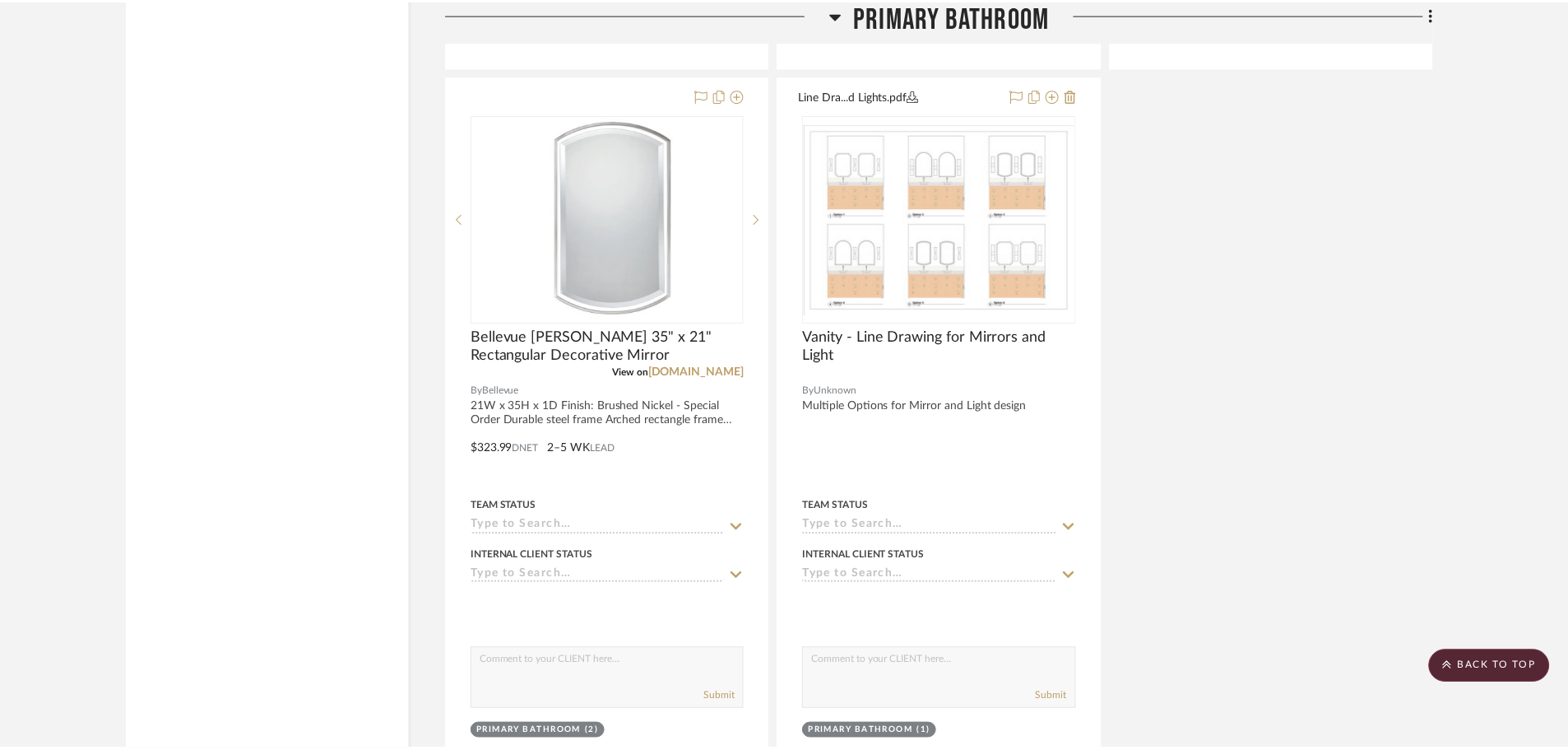
scroll to position [8736, 0]
